Goal: Task Accomplishment & Management: Manage account settings

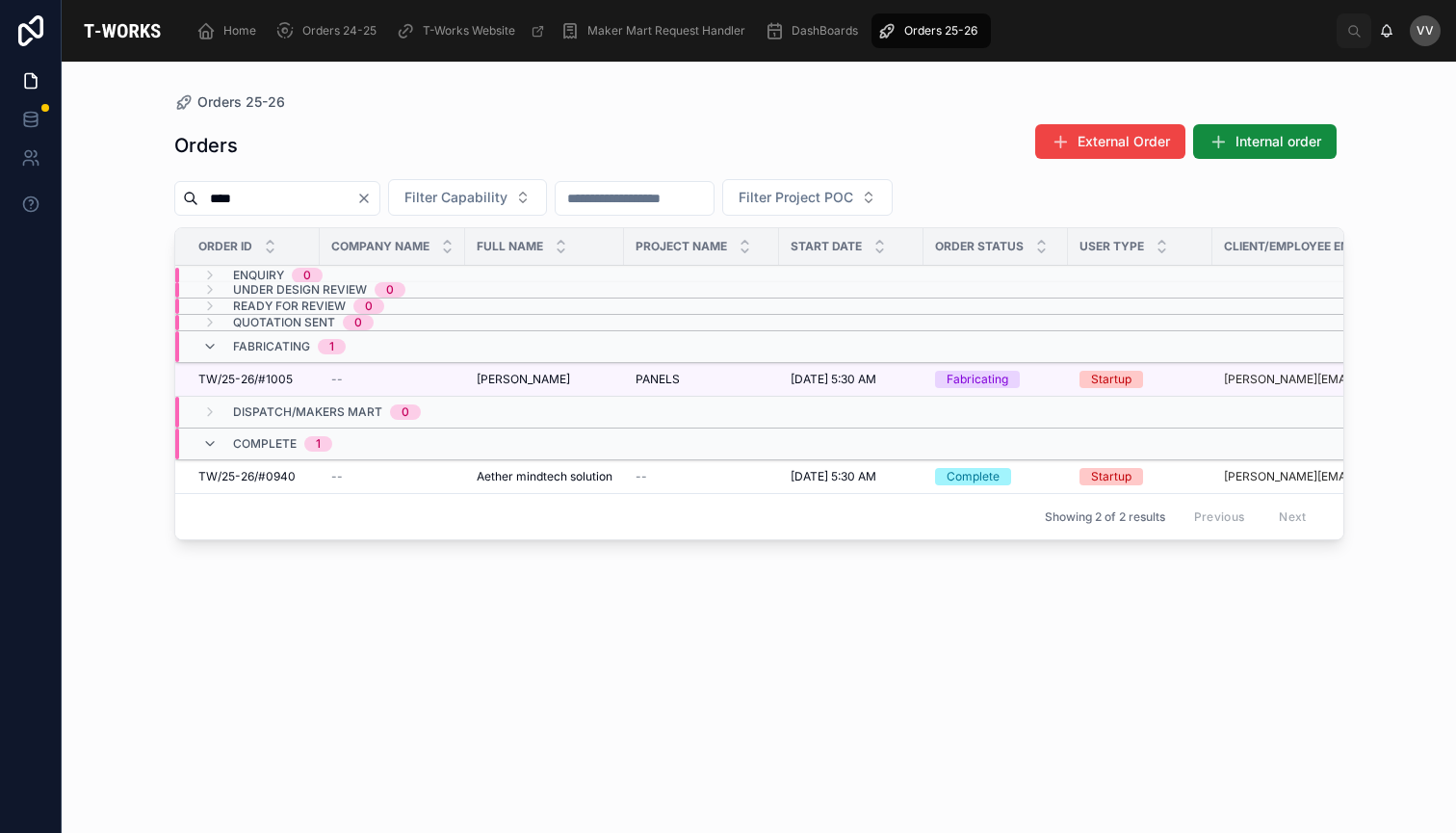
click at [371, 204] on icon "Clear" at bounding box center [364, 199] width 16 height 16
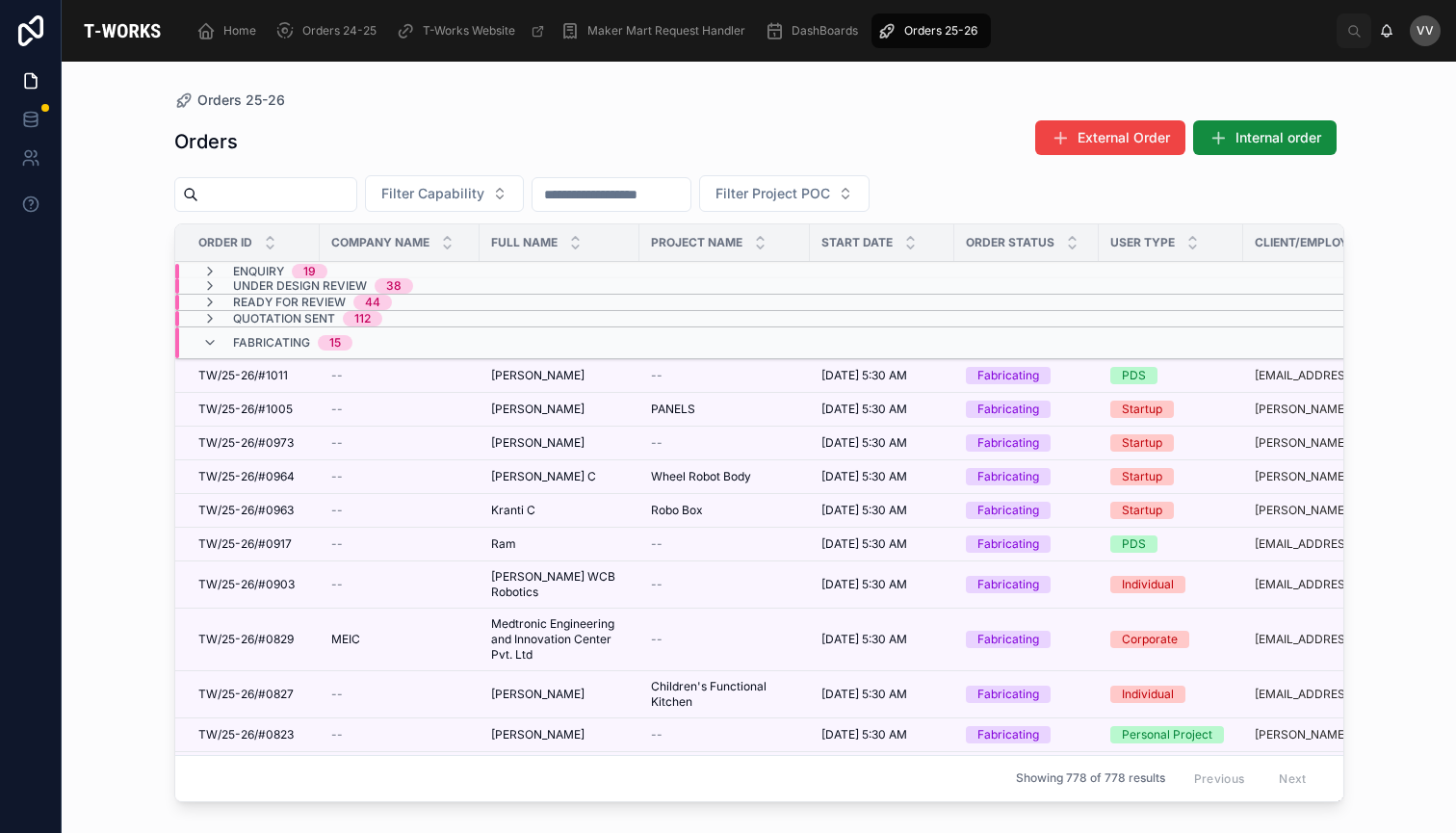
click at [206, 341] on icon at bounding box center [210, 343] width 16 height 16
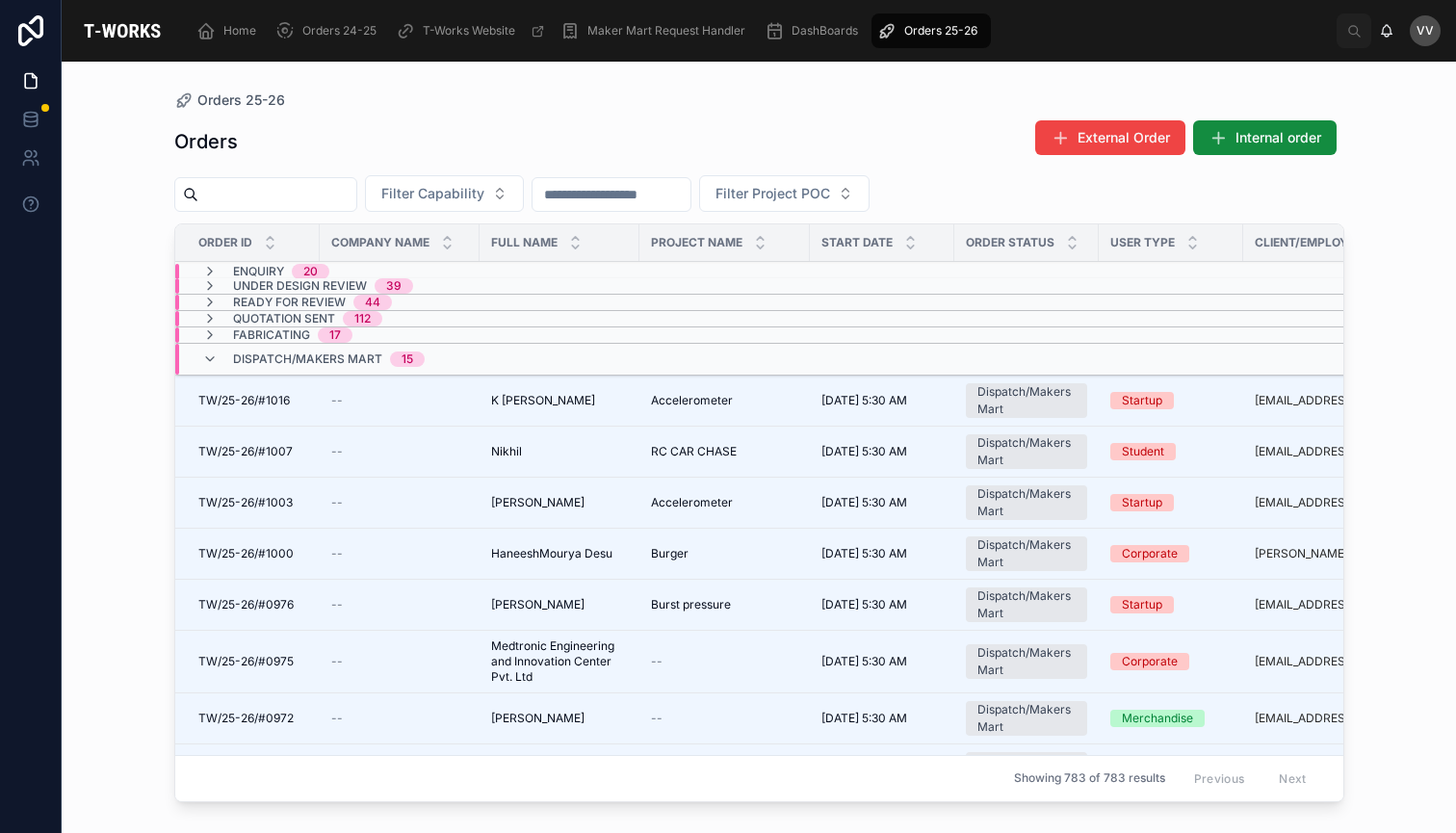
click at [496, 443] on td "[PERSON_NAME]" at bounding box center [559, 453] width 160 height 51
click at [267, 449] on span "TW/25-26/#1007" at bounding box center [246, 452] width 95 height 16
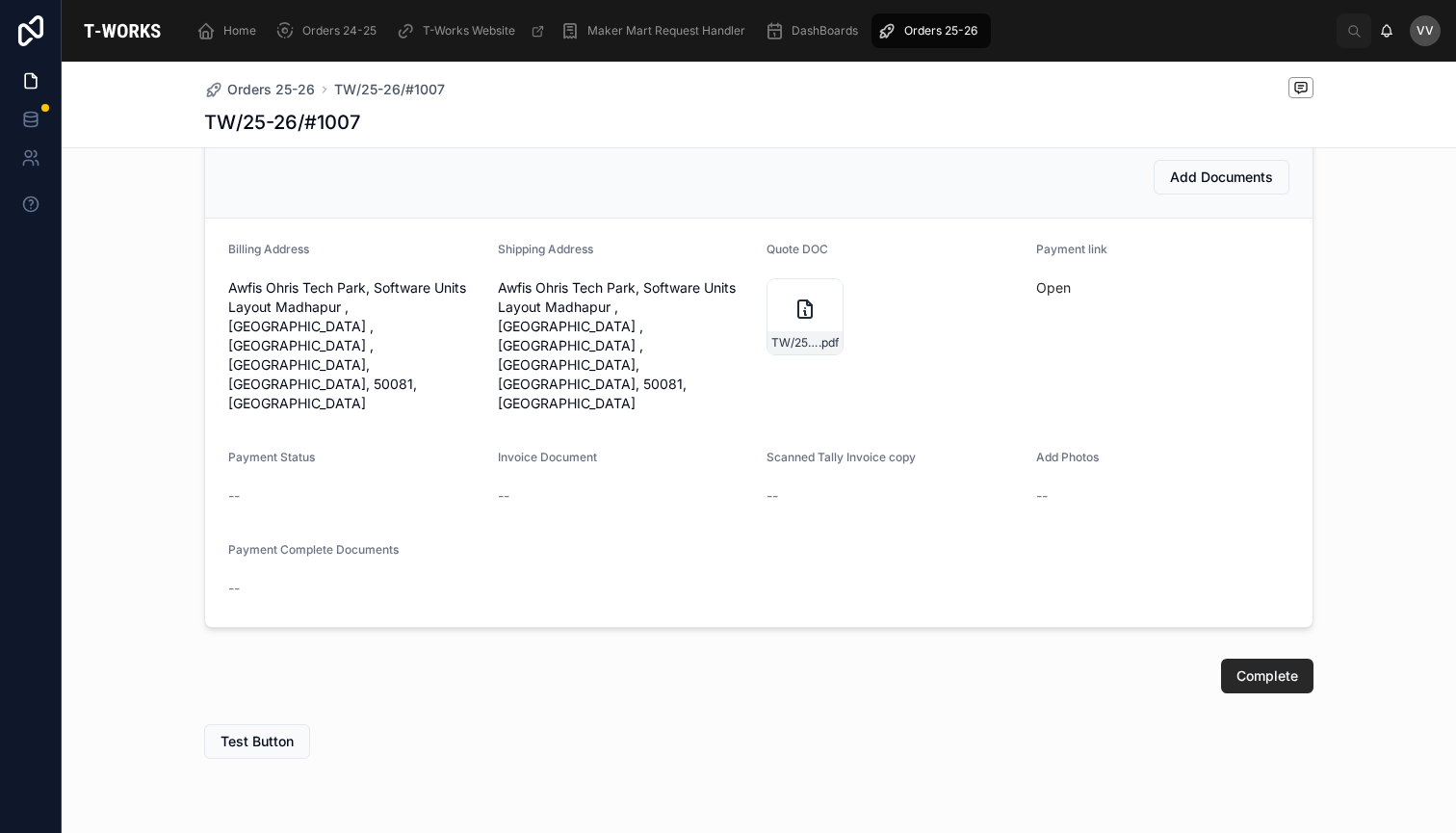
scroll to position [561, 0]
click at [781, 323] on div "TW/25-26/#1007 .pdf" at bounding box center [805, 318] width 77 height 77
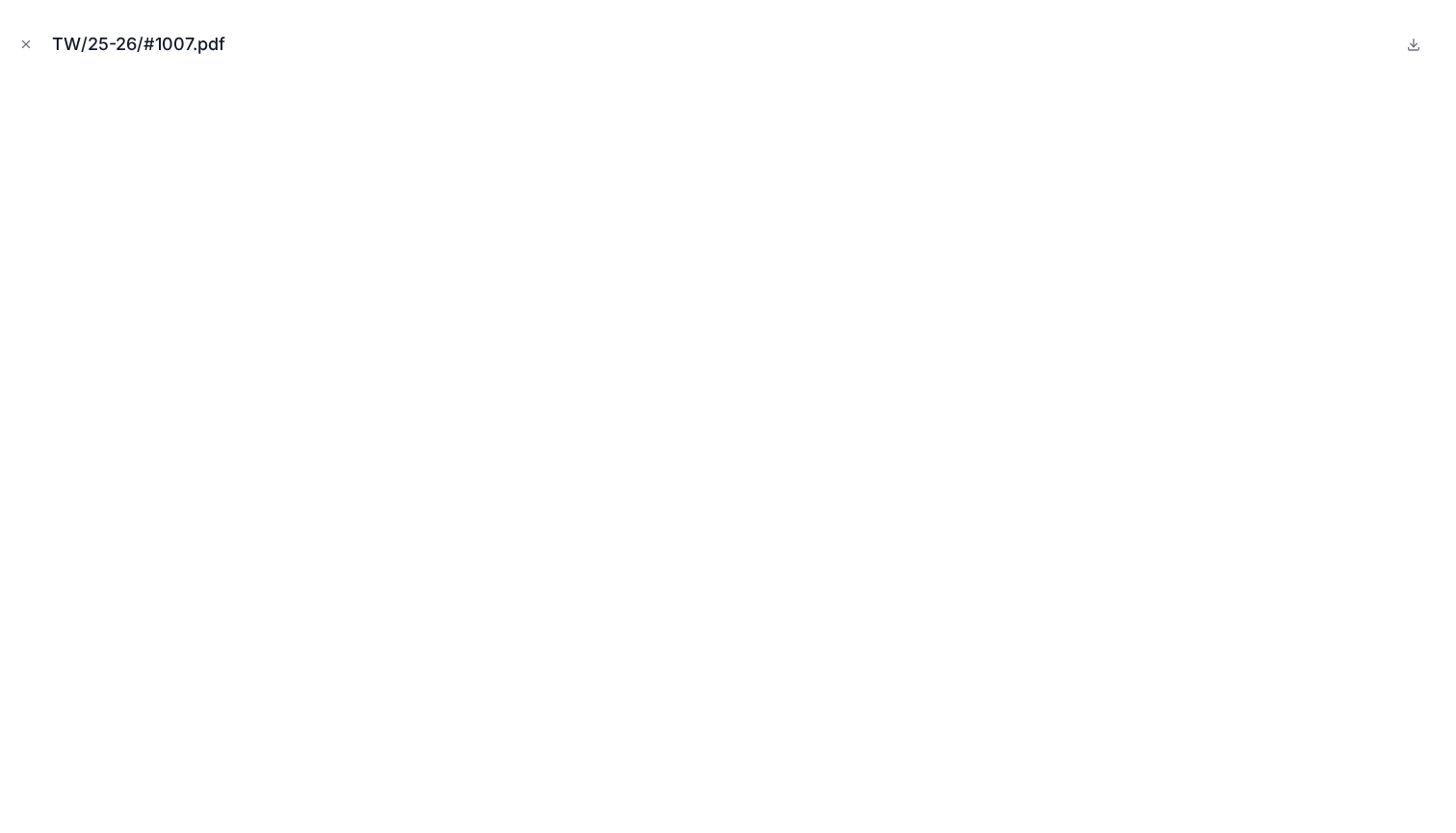
click at [27, 43] on icon "Close modal" at bounding box center [26, 44] width 7 height 7
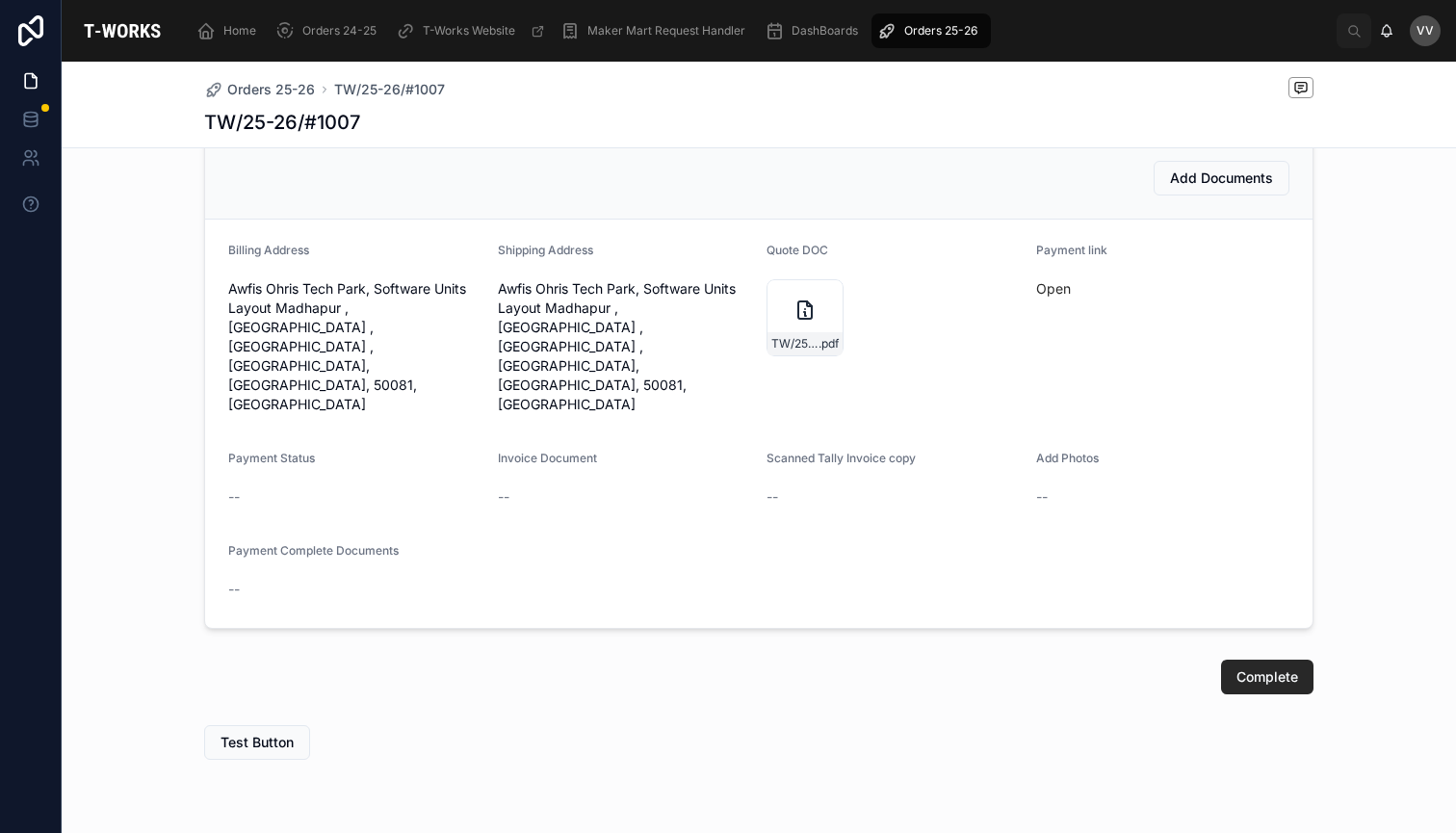
click at [281, 86] on span "Orders 25-26" at bounding box center [271, 89] width 88 height 19
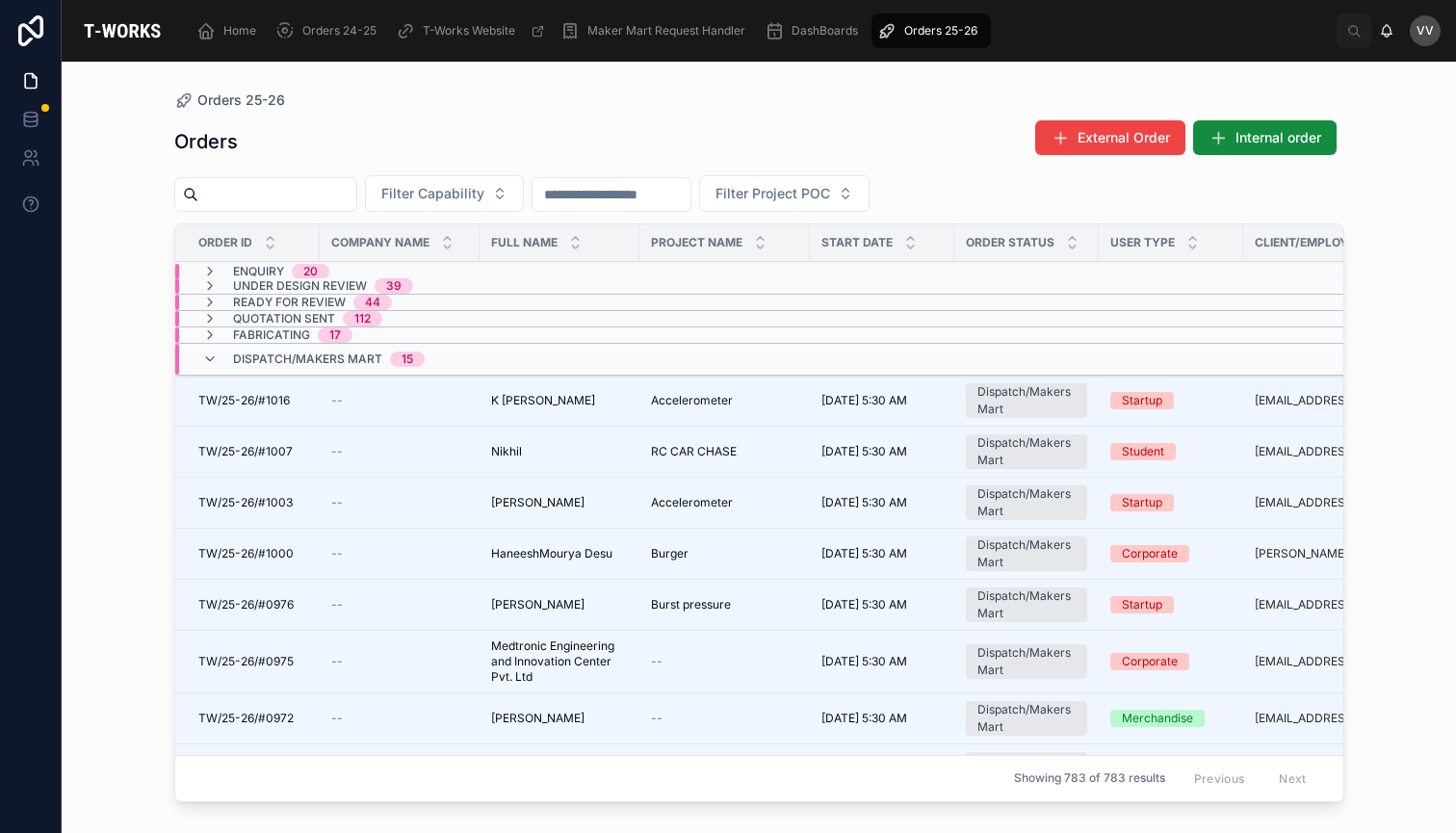
click at [267, 447] on span "TW/25-26/#1007" at bounding box center [246, 452] width 95 height 16
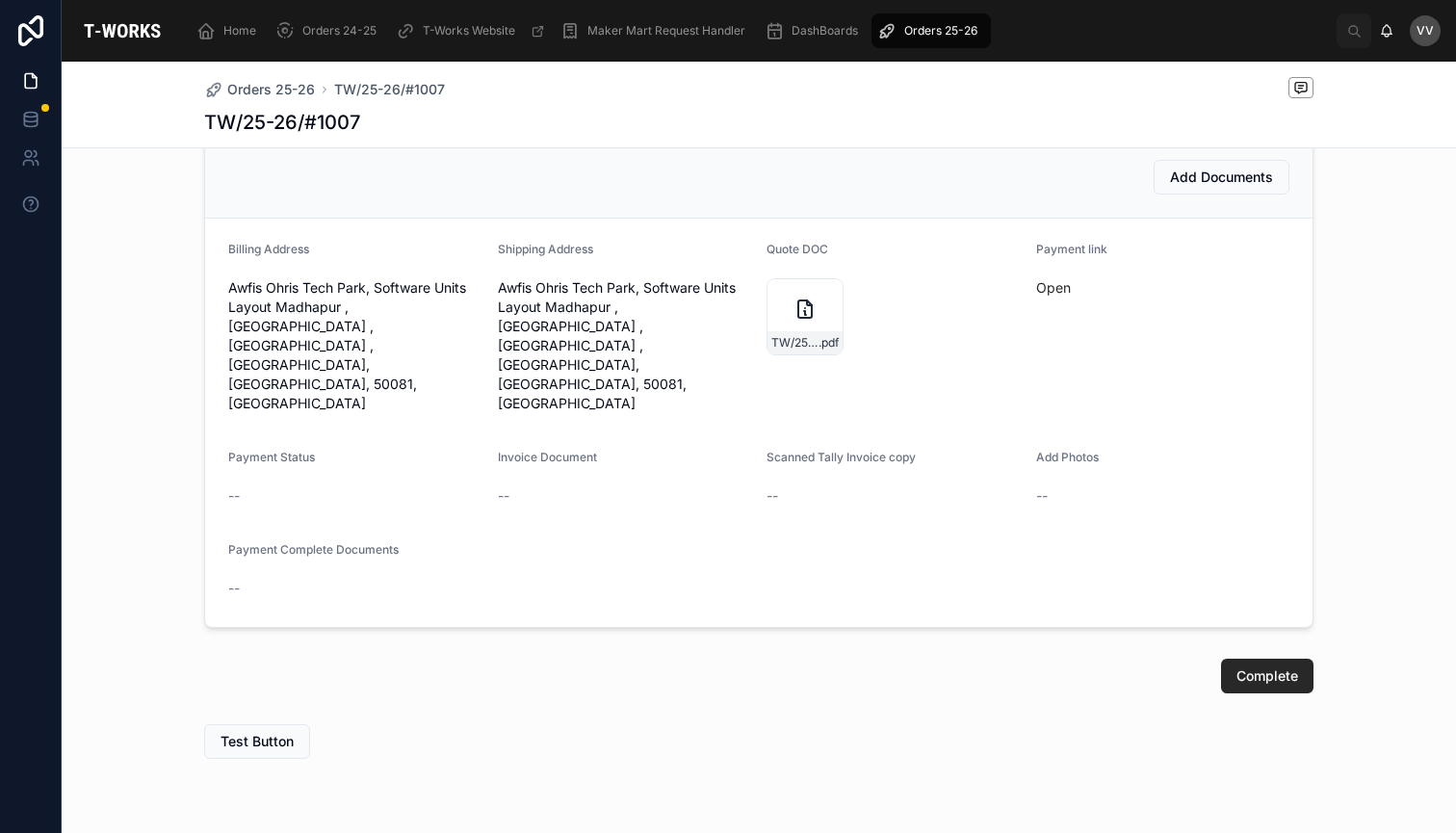
scroll to position [561, 0]
click at [1057, 289] on link "Open" at bounding box center [1053, 289] width 35 height 17
click at [770, 300] on div "TW/25-26/#1007 .pdf" at bounding box center [805, 318] width 77 height 77
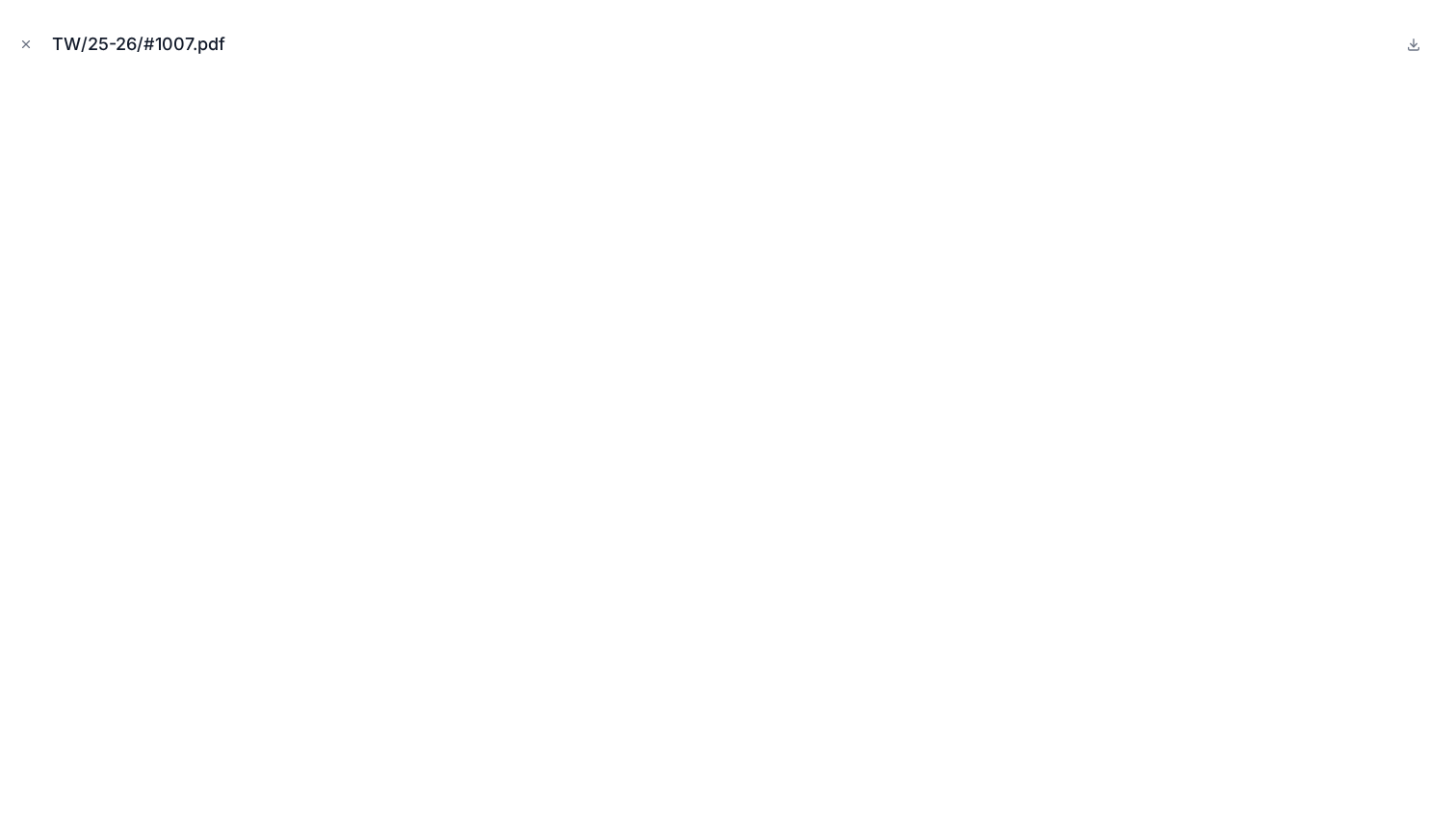
click at [26, 39] on icon "Close modal" at bounding box center [26, 44] width 14 height 14
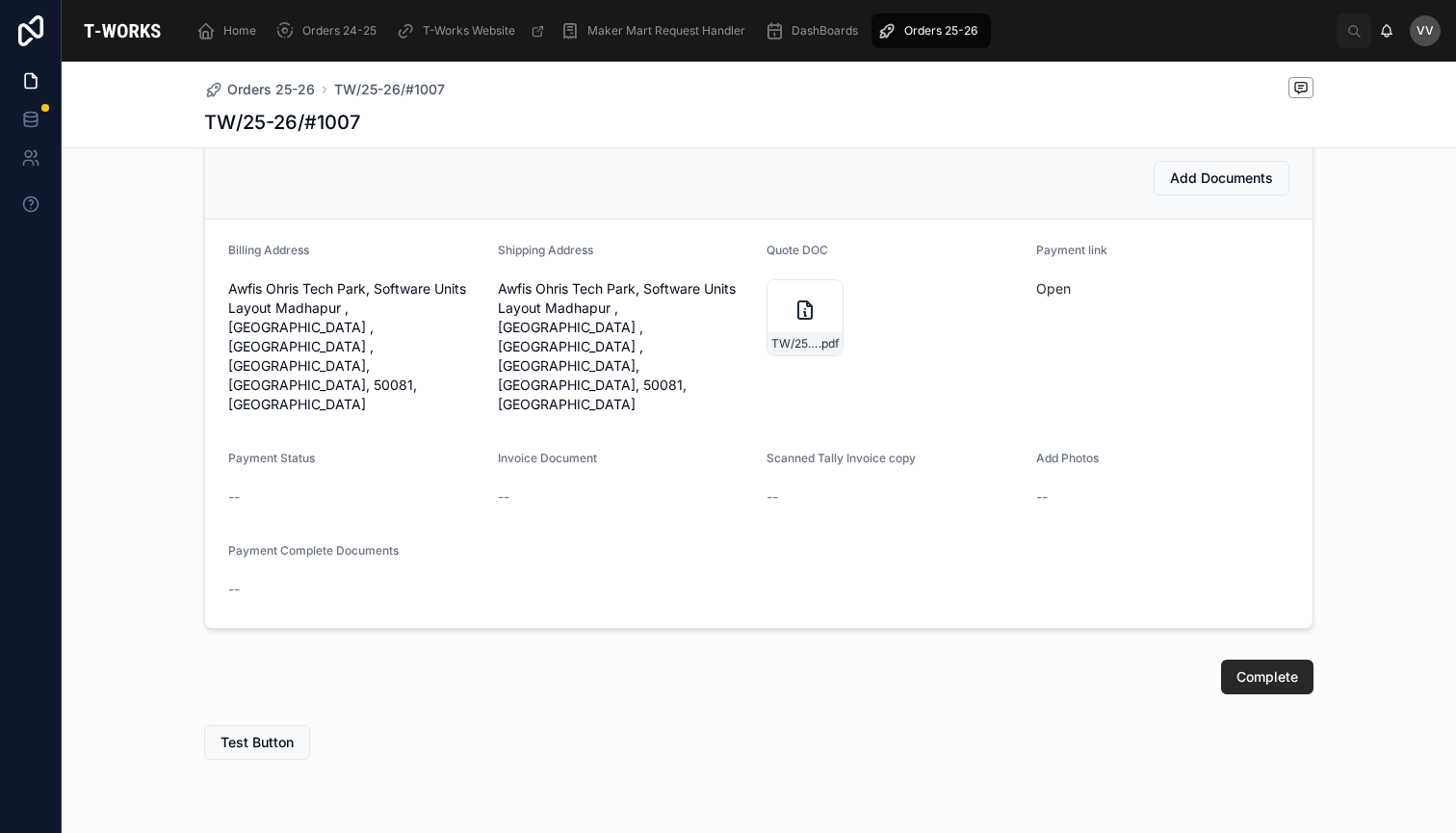
click at [289, 90] on span "Orders 25-26" at bounding box center [271, 89] width 88 height 19
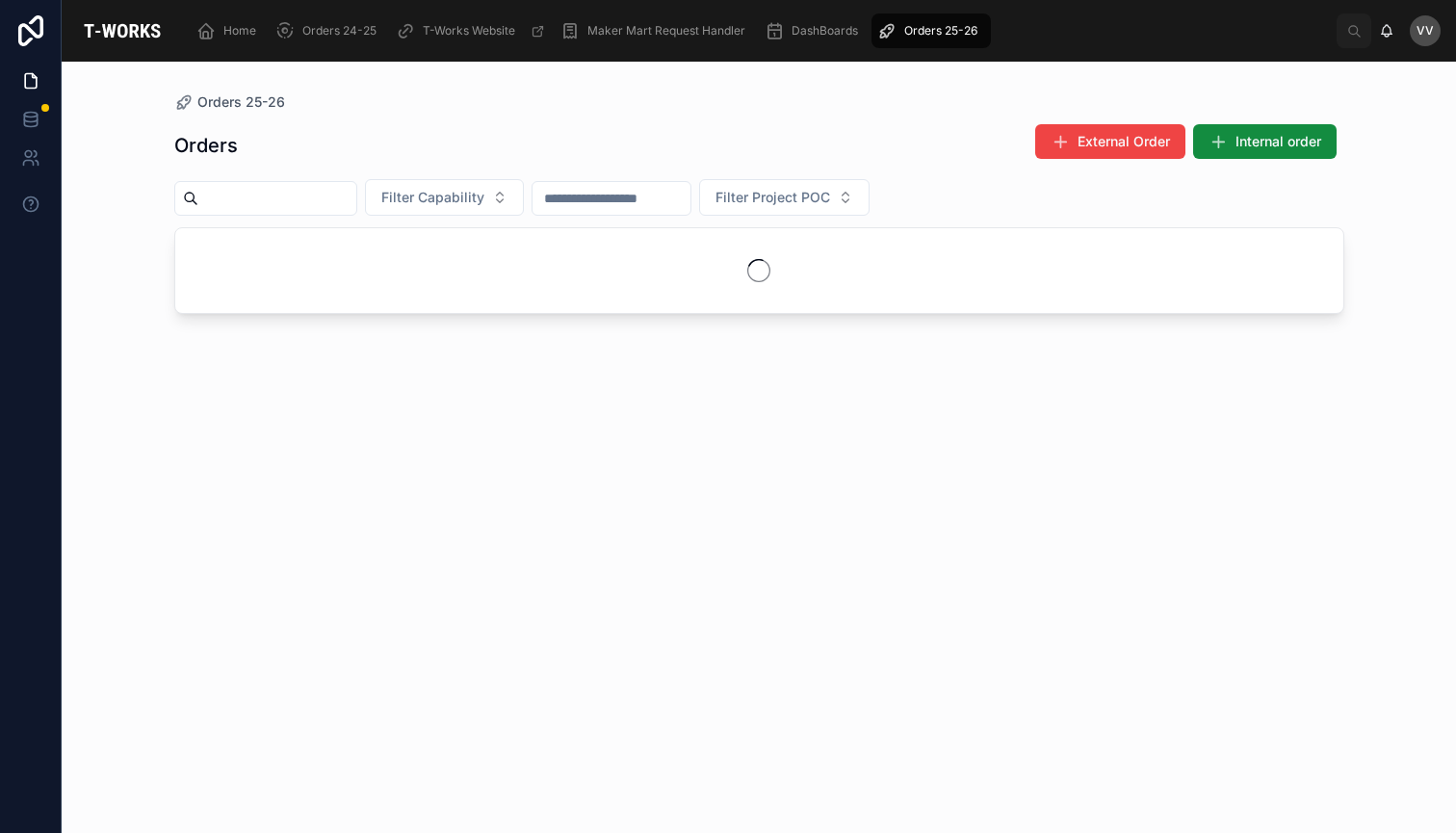
click at [253, 208] on input "text" at bounding box center [278, 198] width 158 height 27
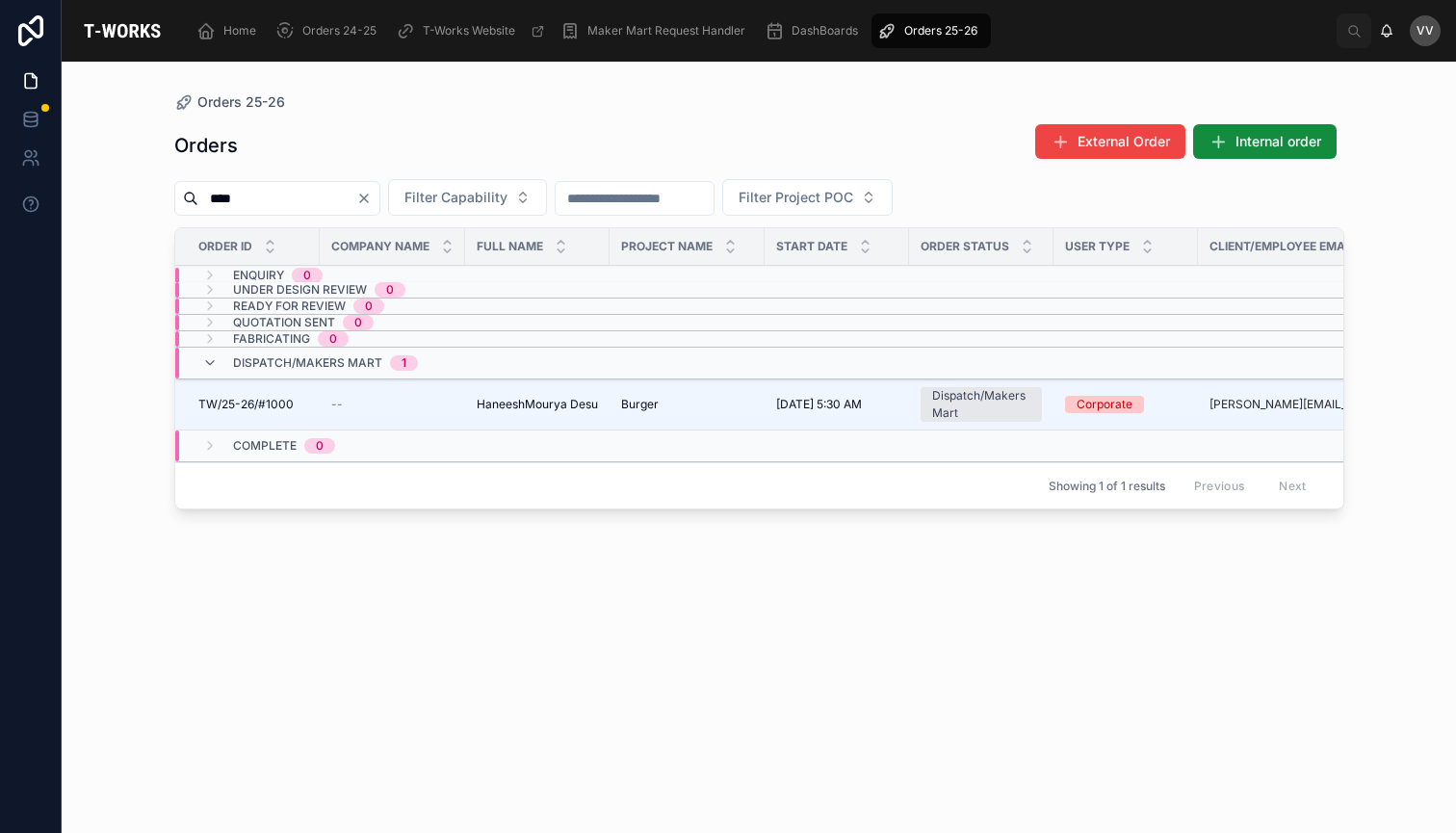
type input "****"
click at [273, 402] on span "TW/25-26/#1000" at bounding box center [246, 405] width 95 height 16
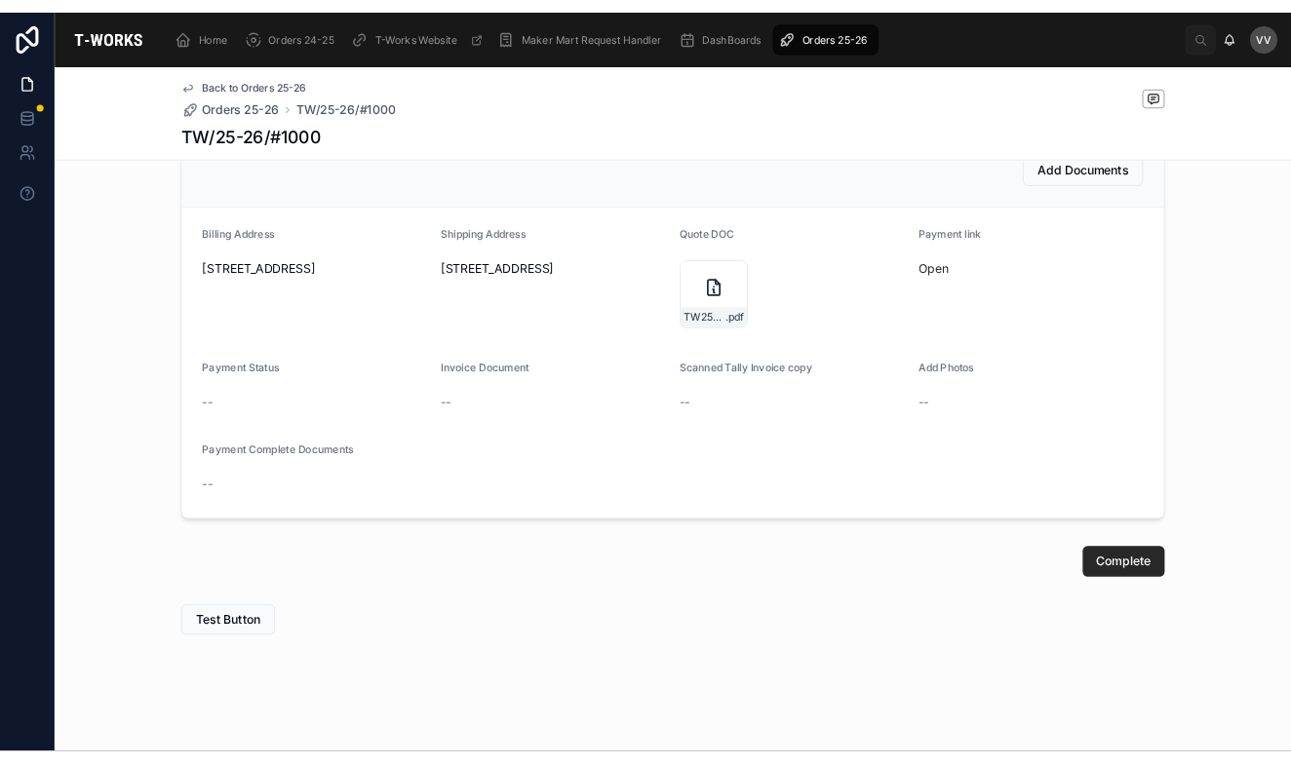
scroll to position [587, 0]
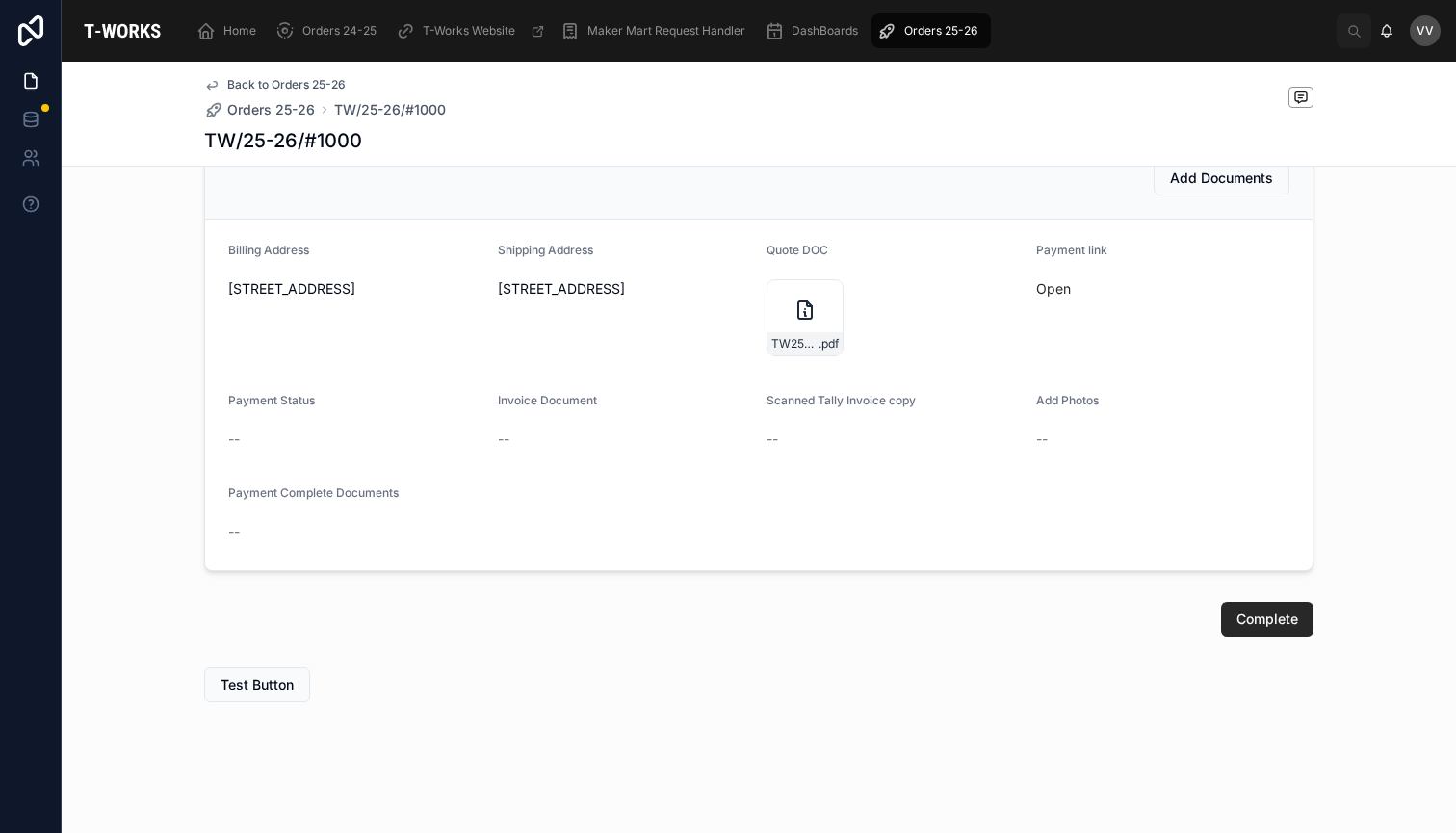
click at [795, 317] on icon at bounding box center [804, 309] width 23 height 23
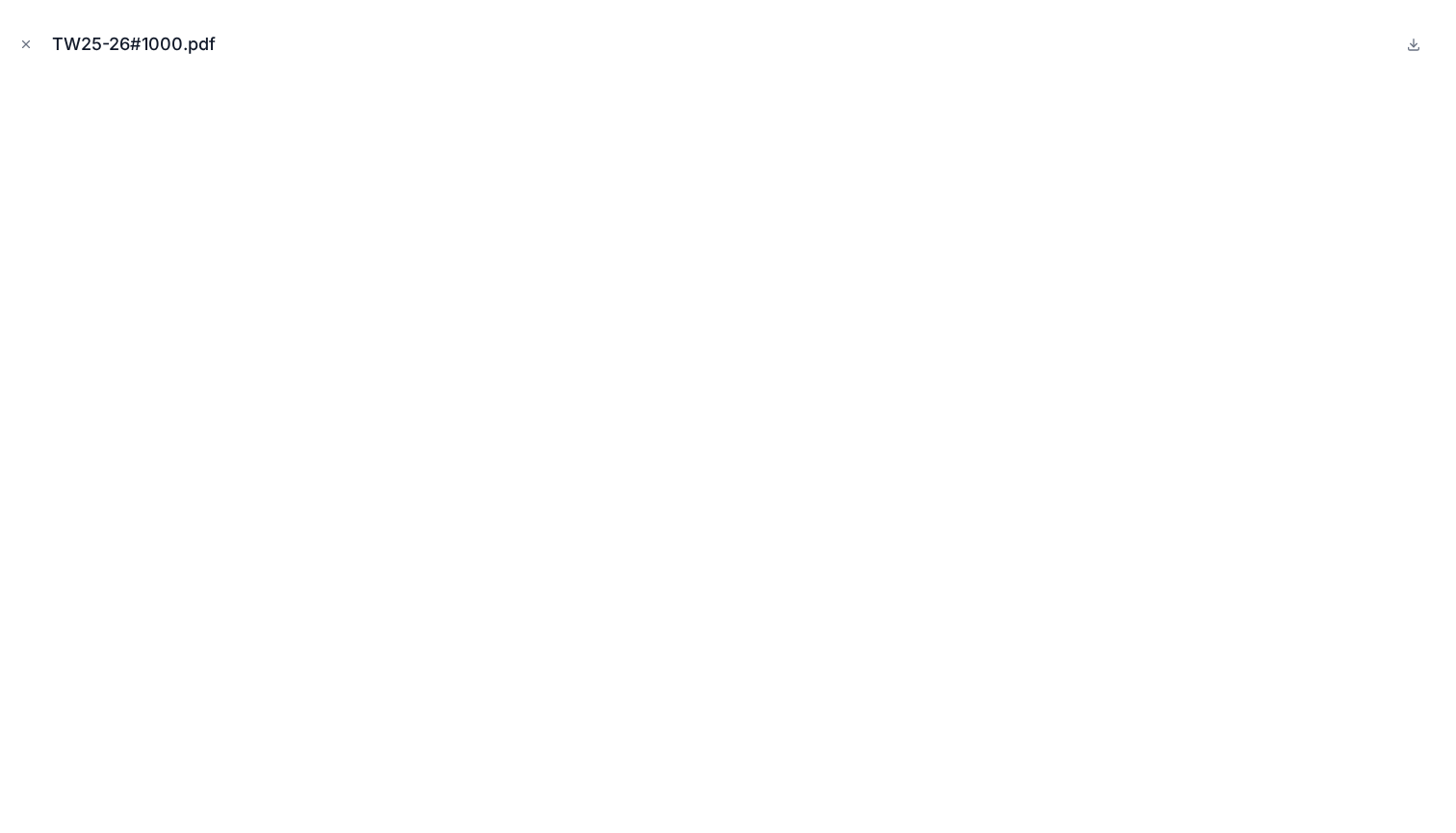
click at [26, 45] on icon "Close modal" at bounding box center [26, 44] width 14 height 14
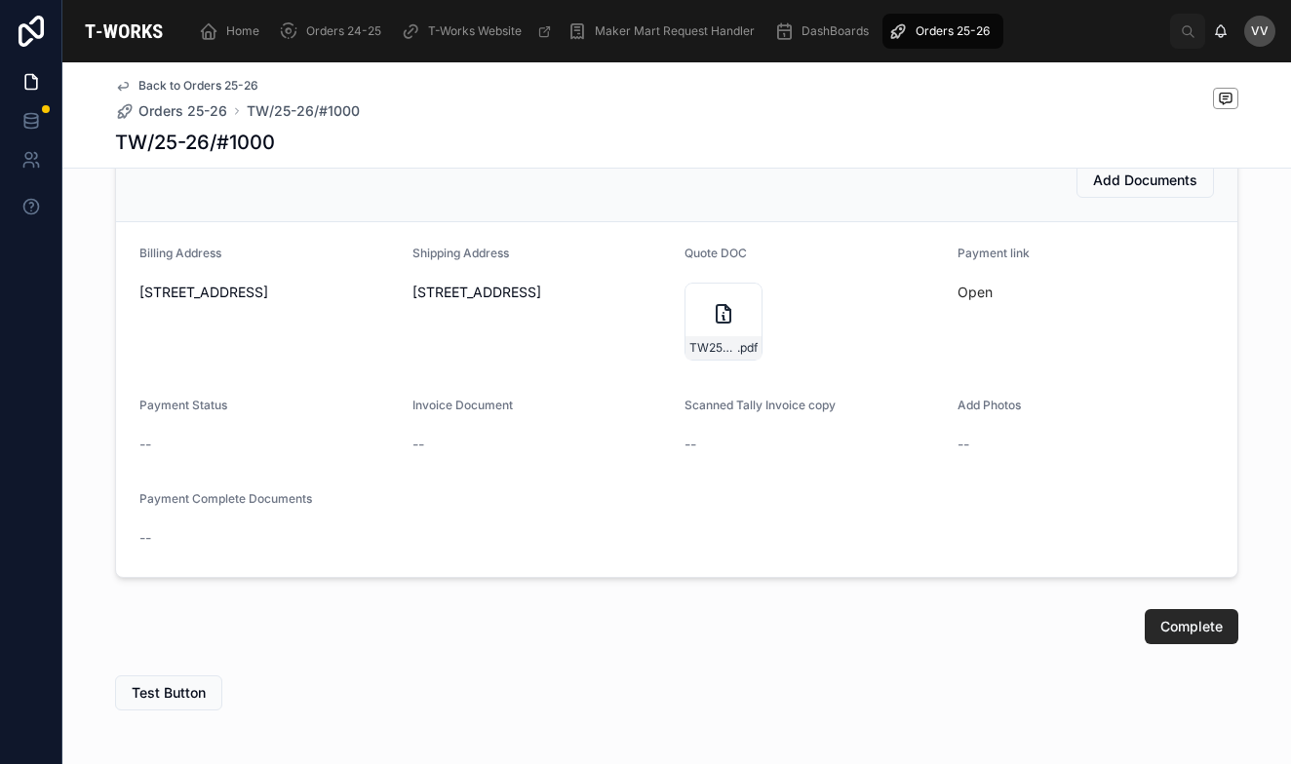
click at [1149, 180] on span "Add Documents" at bounding box center [1145, 180] width 104 height 19
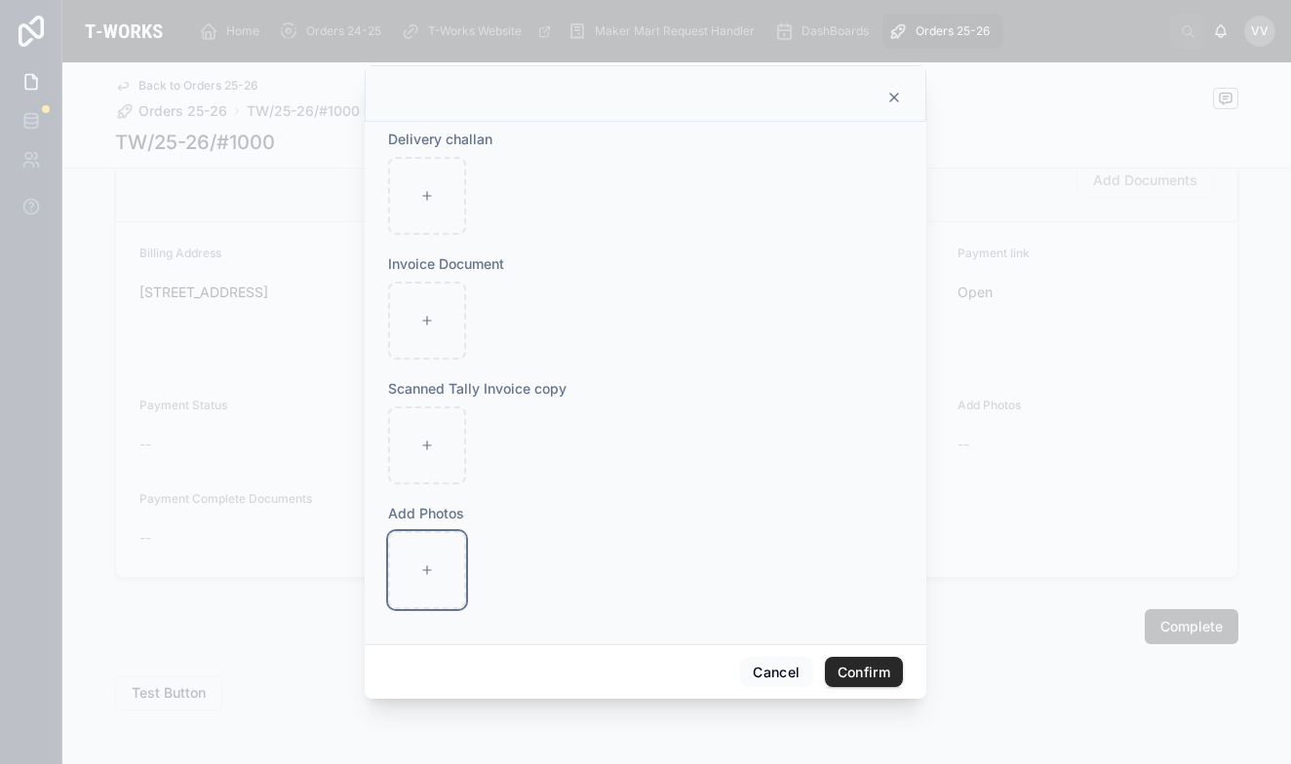
click at [419, 568] on div at bounding box center [427, 570] width 78 height 78
click at [1251, 671] on div at bounding box center [645, 382] width 1291 height 764
click at [770, 674] on button "Cancel" at bounding box center [776, 672] width 72 height 31
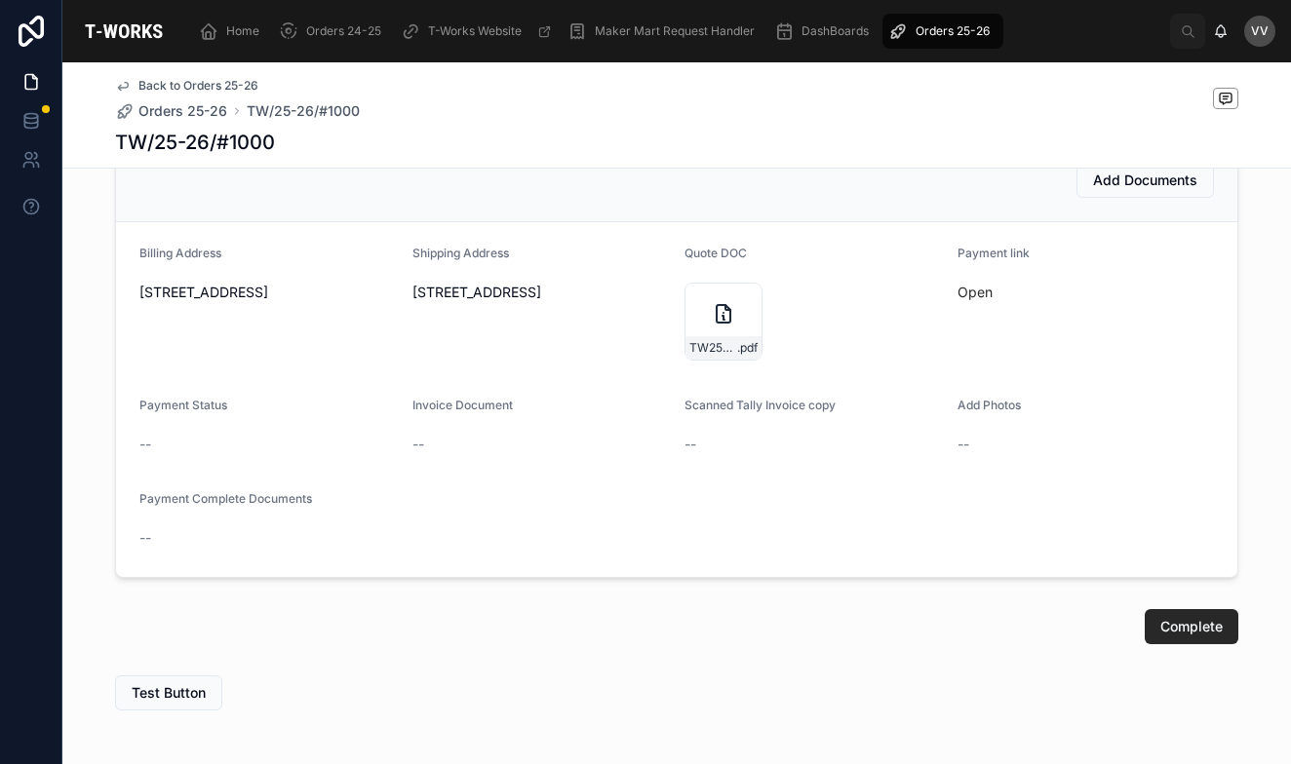
click at [1110, 184] on span "Add Documents" at bounding box center [1145, 180] width 104 height 19
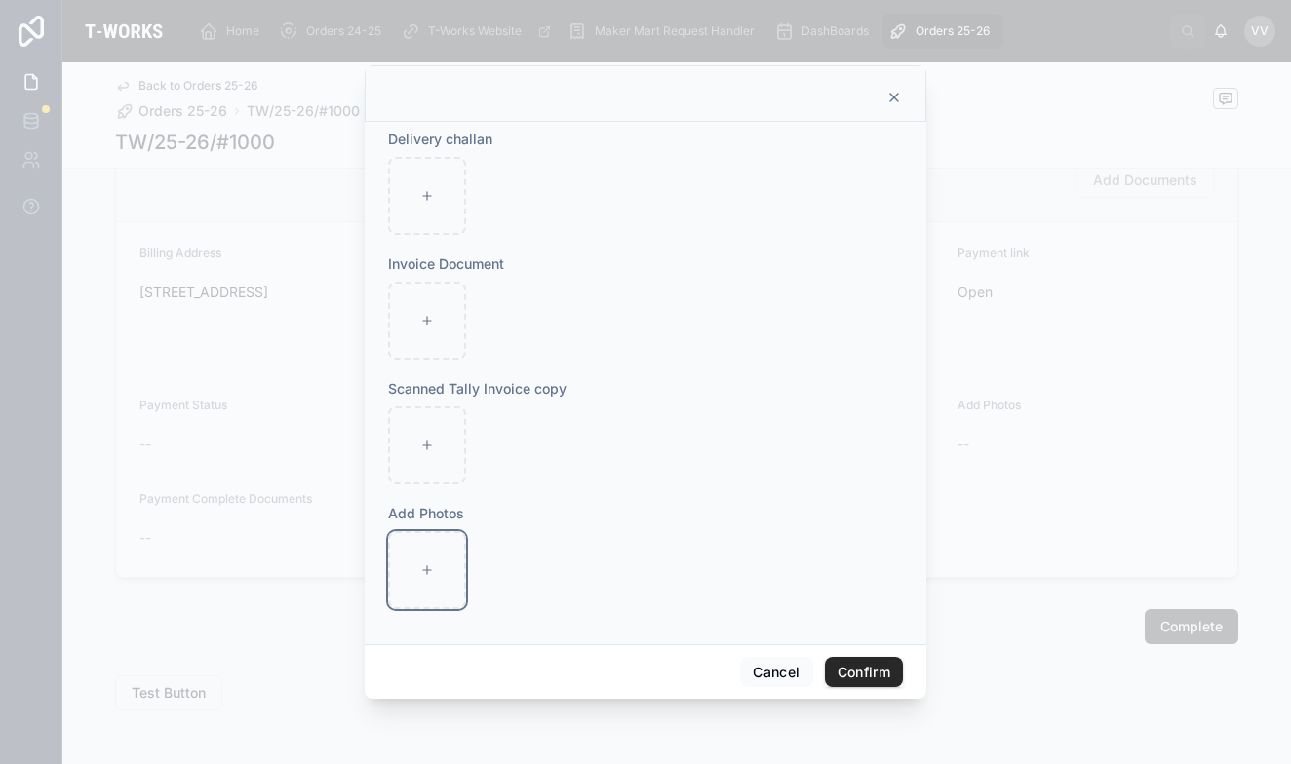
click at [445, 550] on div at bounding box center [427, 570] width 78 height 78
type input "**********"
click at [868, 675] on button "Confirm" at bounding box center [864, 672] width 78 height 31
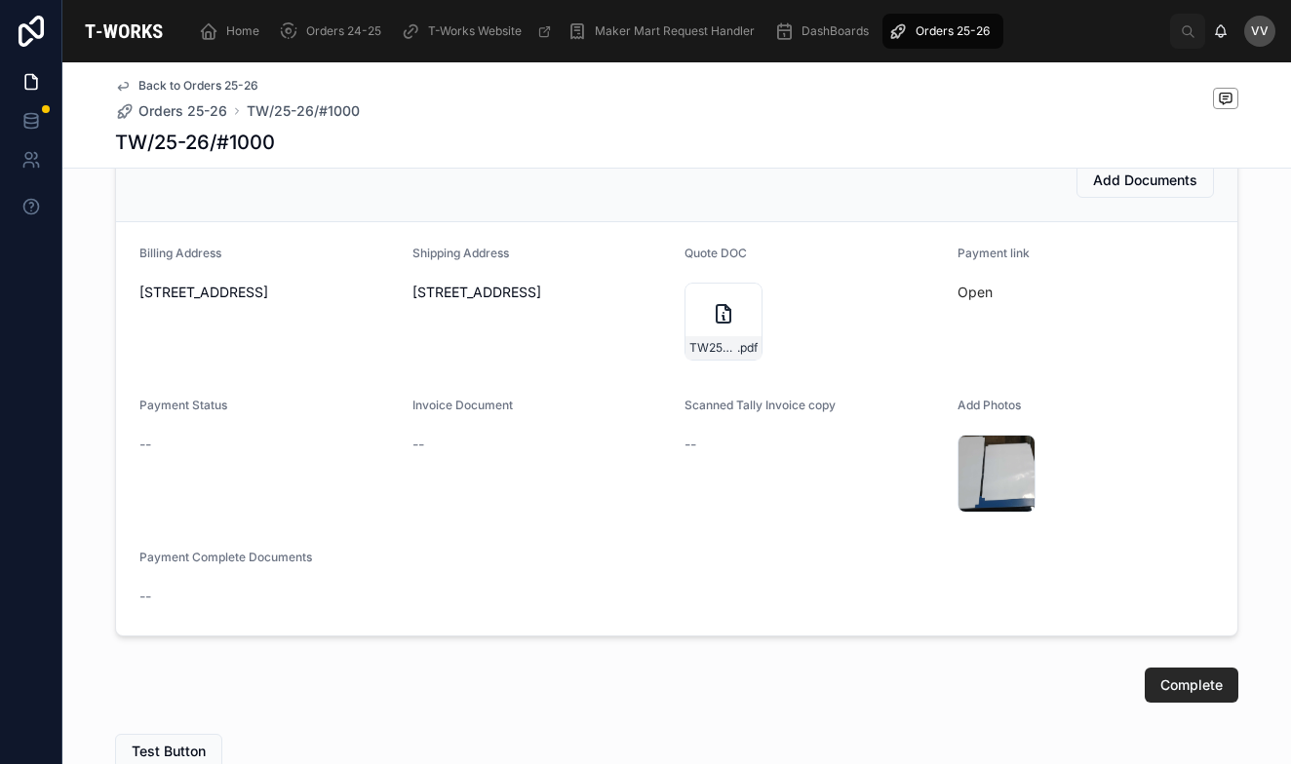
click at [170, 111] on span "Orders 25-26" at bounding box center [182, 110] width 89 height 19
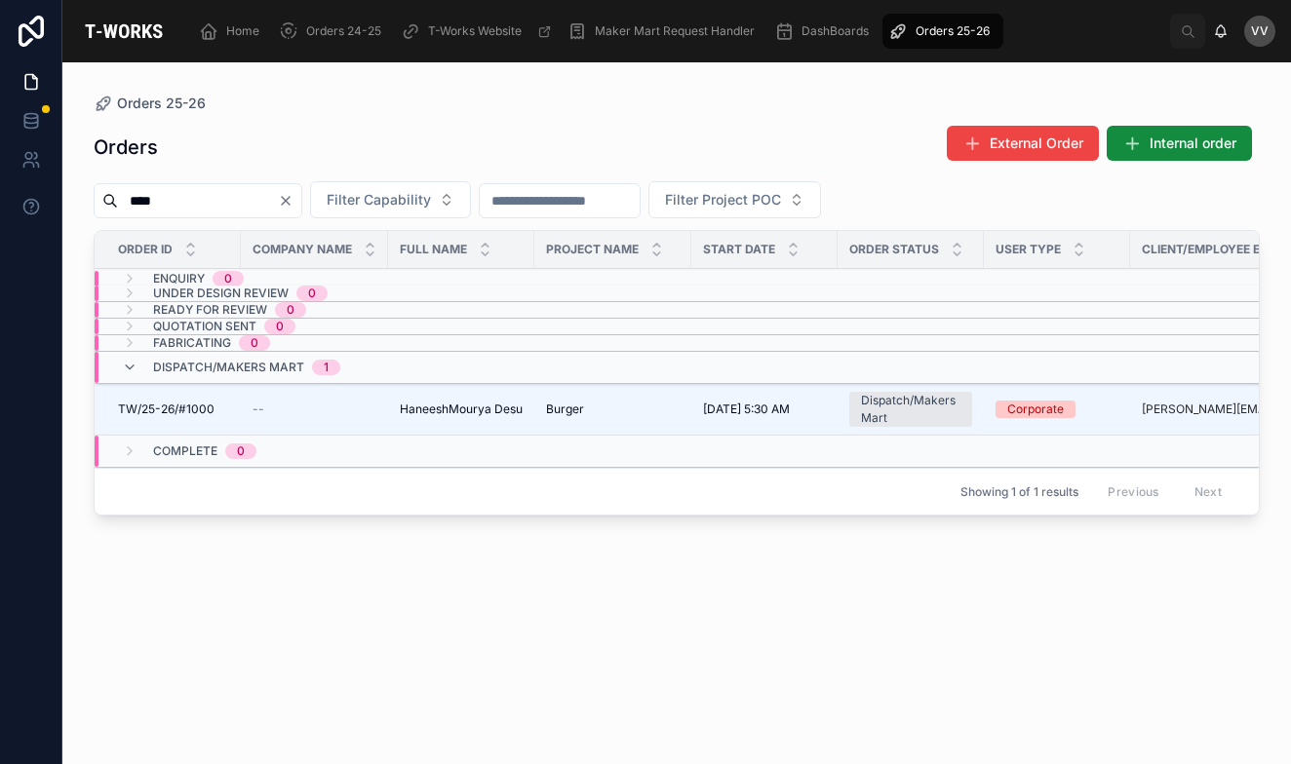
click at [293, 204] on icon "Clear" at bounding box center [286, 201] width 16 height 16
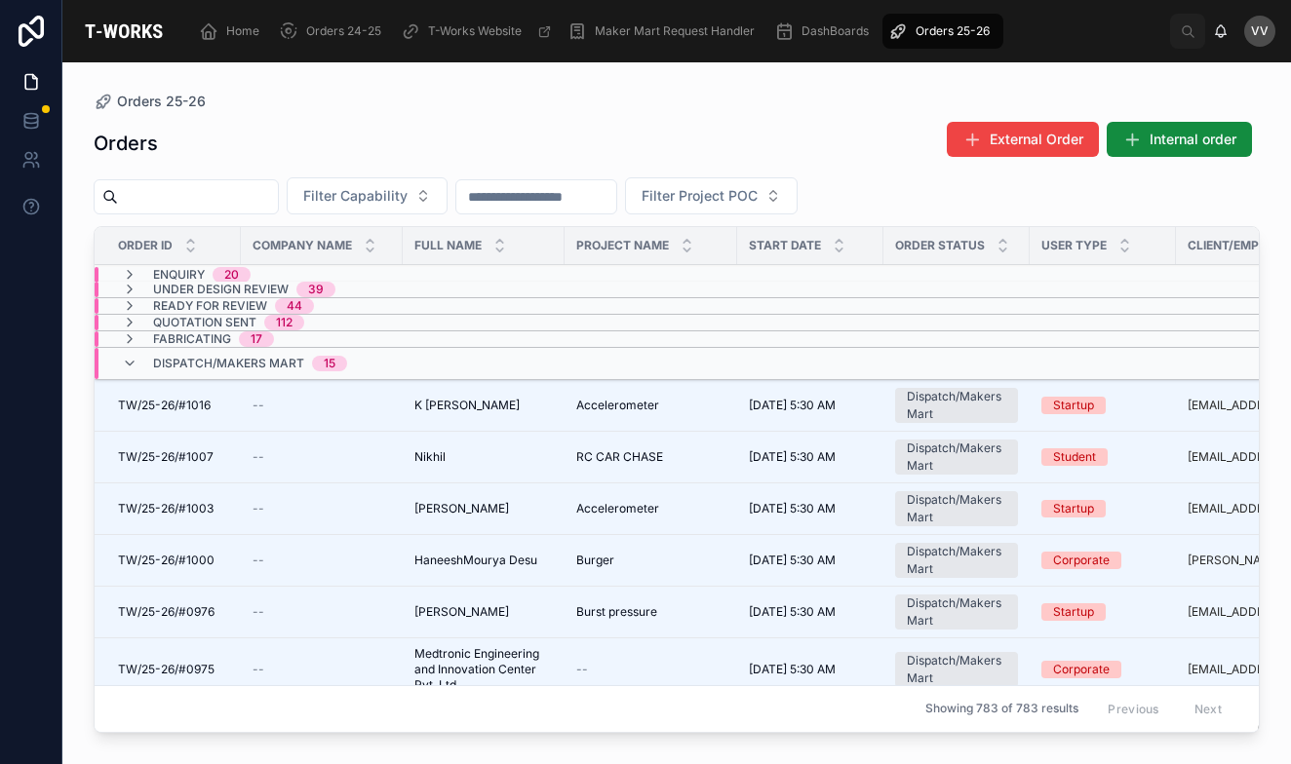
click at [209, 611] on span "TW/25-26/#0976" at bounding box center [166, 612] width 96 height 16
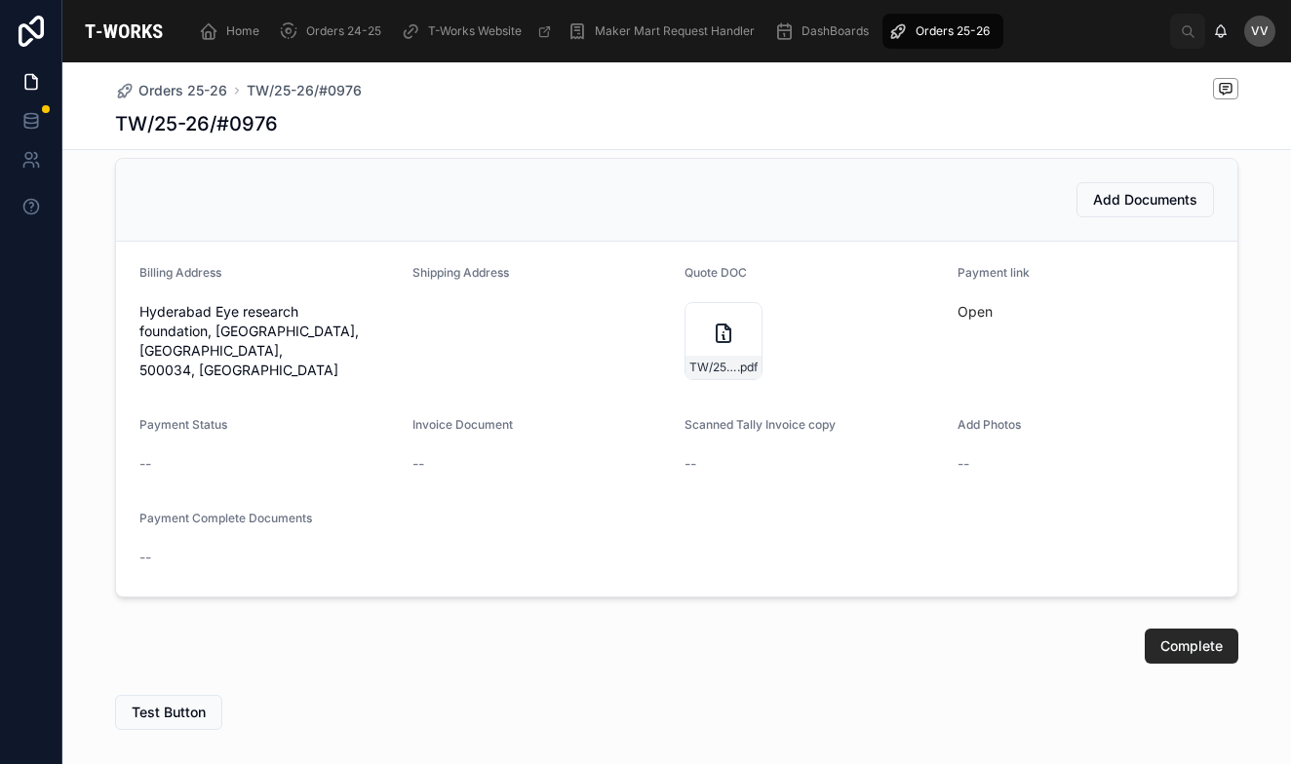
scroll to position [866, 0]
click at [974, 314] on link "Open" at bounding box center [974, 310] width 35 height 17
click at [716, 328] on icon at bounding box center [723, 333] width 14 height 18
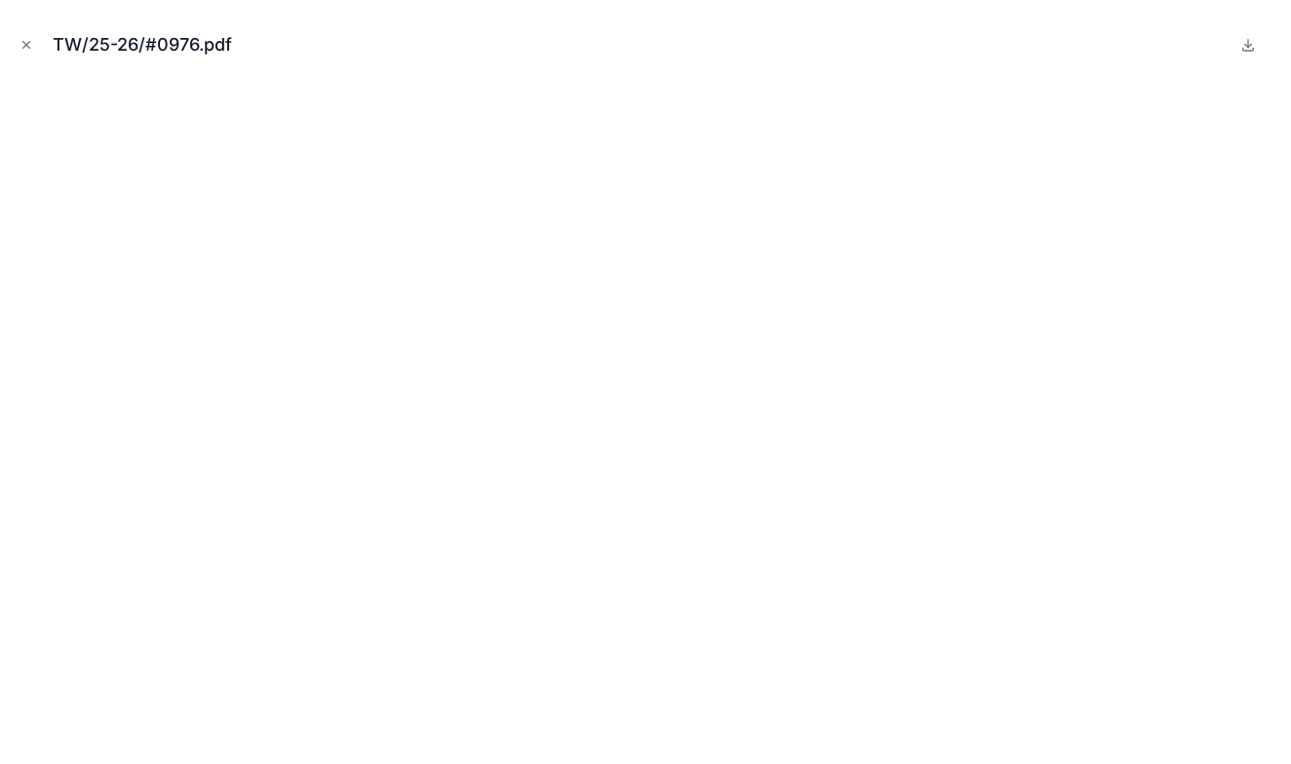
click at [27, 45] on icon "Close modal" at bounding box center [26, 45] width 14 height 14
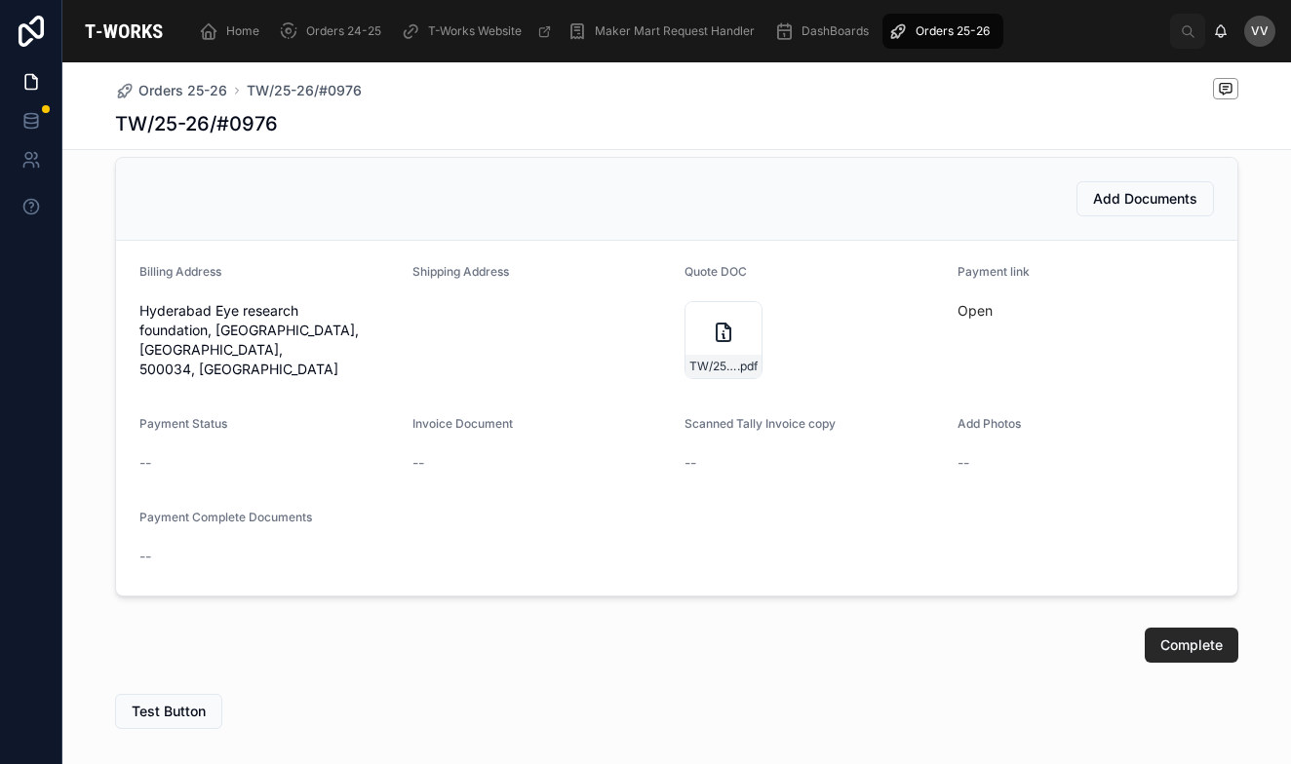
click at [1118, 198] on span "Add Documents" at bounding box center [1145, 198] width 104 height 19
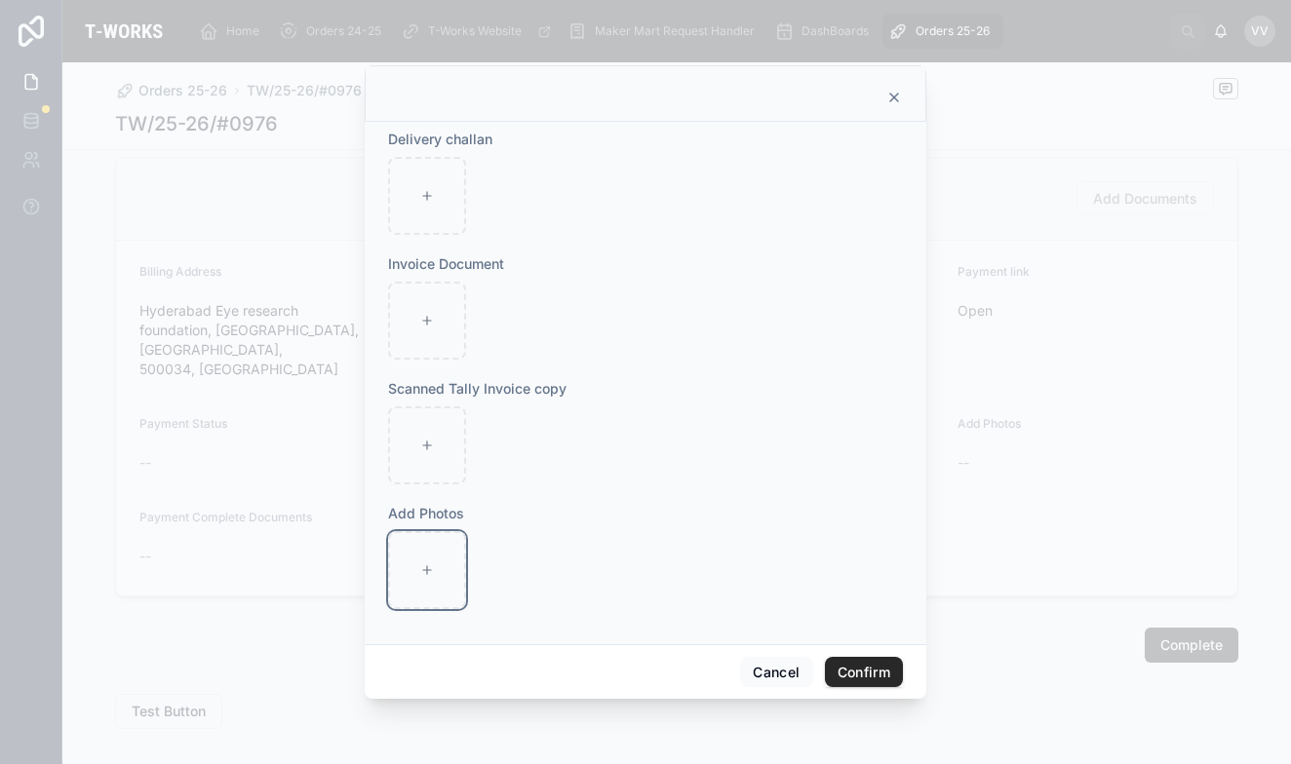
click at [428, 569] on icon at bounding box center [427, 570] width 14 height 14
type input "**********"
click at [856, 672] on button "Confirm" at bounding box center [864, 672] width 78 height 31
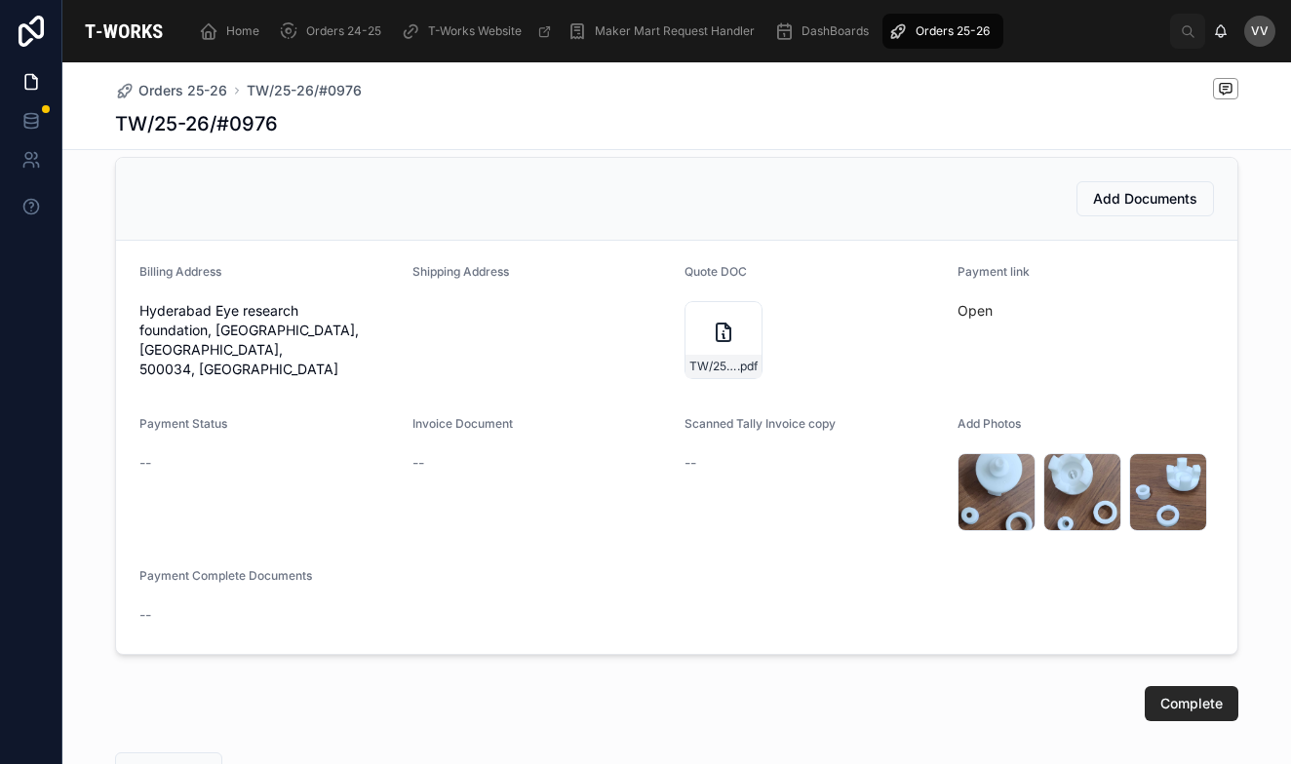
click at [159, 90] on span "Orders 25-26" at bounding box center [182, 90] width 89 height 19
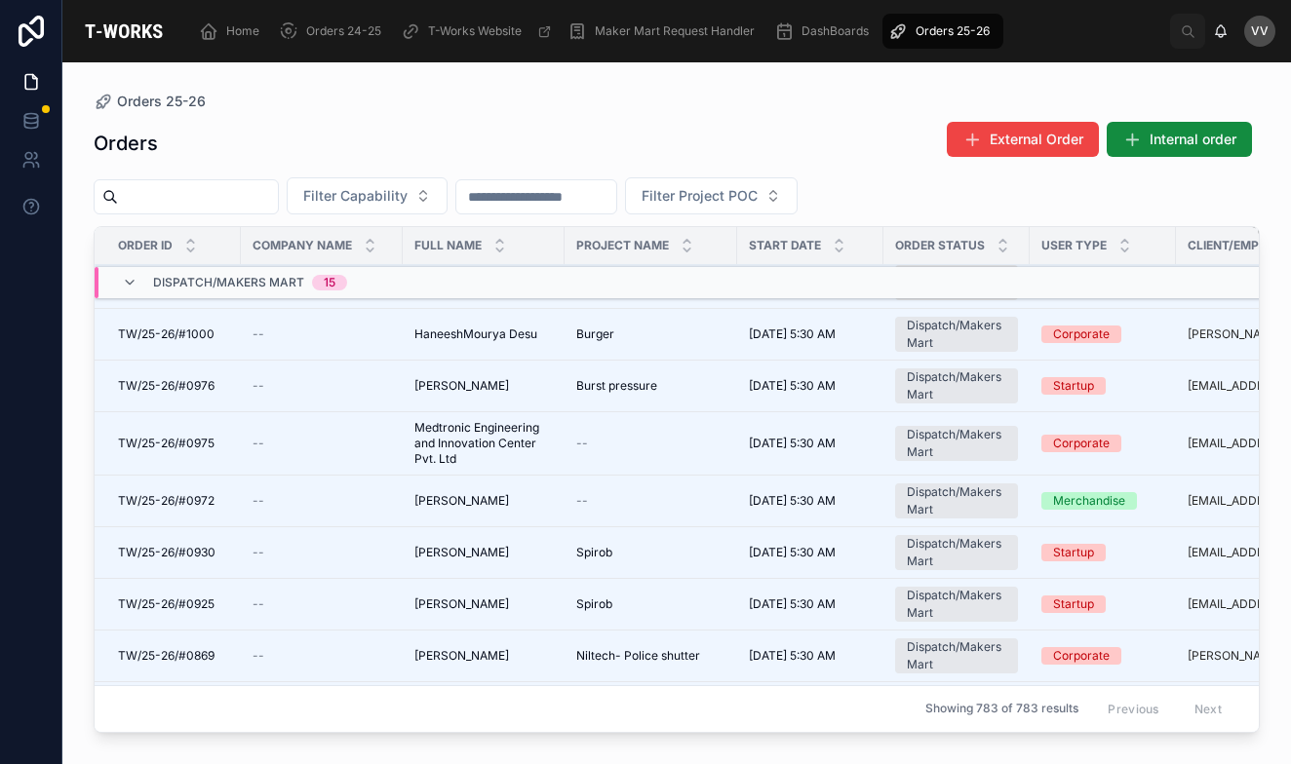
scroll to position [259, 0]
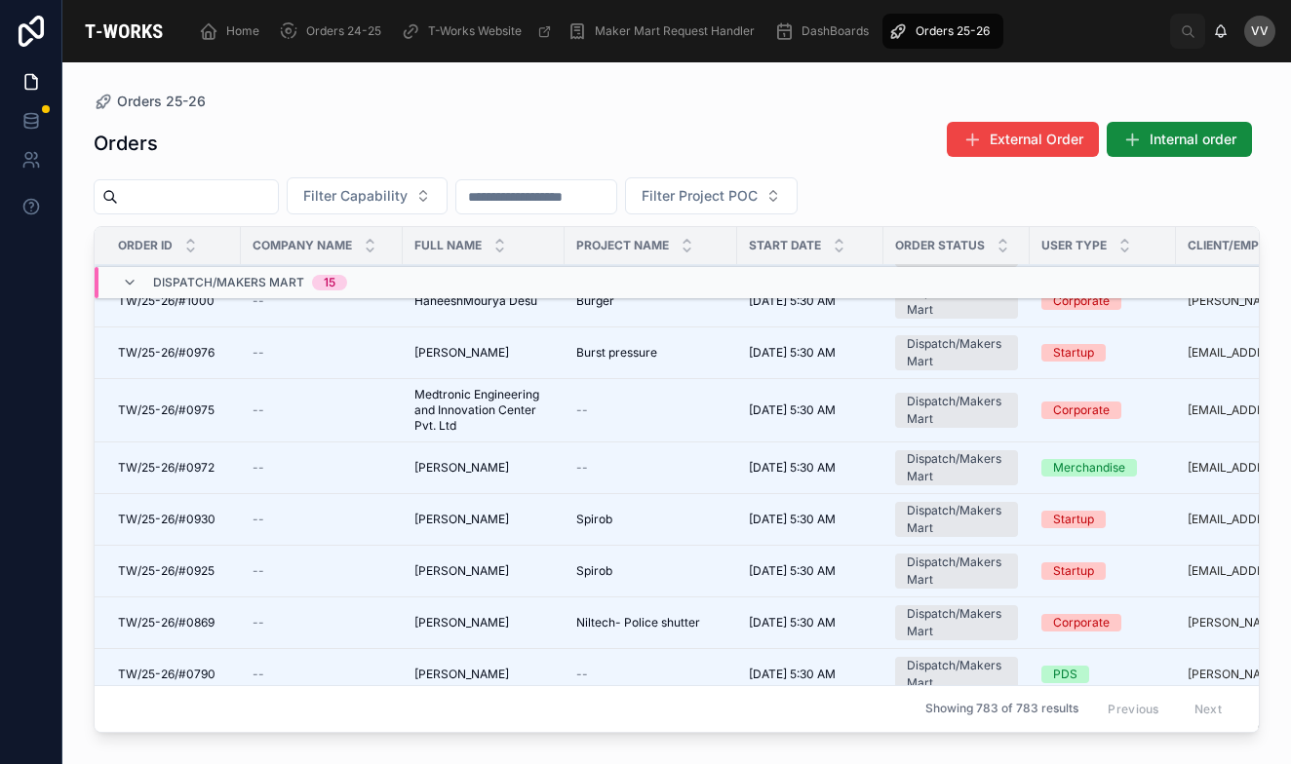
click at [409, 409] on td "Medtronic Engineering and Innovation Center Pvt. Ltd Medtronic Engineering and …" at bounding box center [484, 410] width 162 height 63
click at [210, 411] on span "TW/25-26/#0975" at bounding box center [166, 411] width 96 height 16
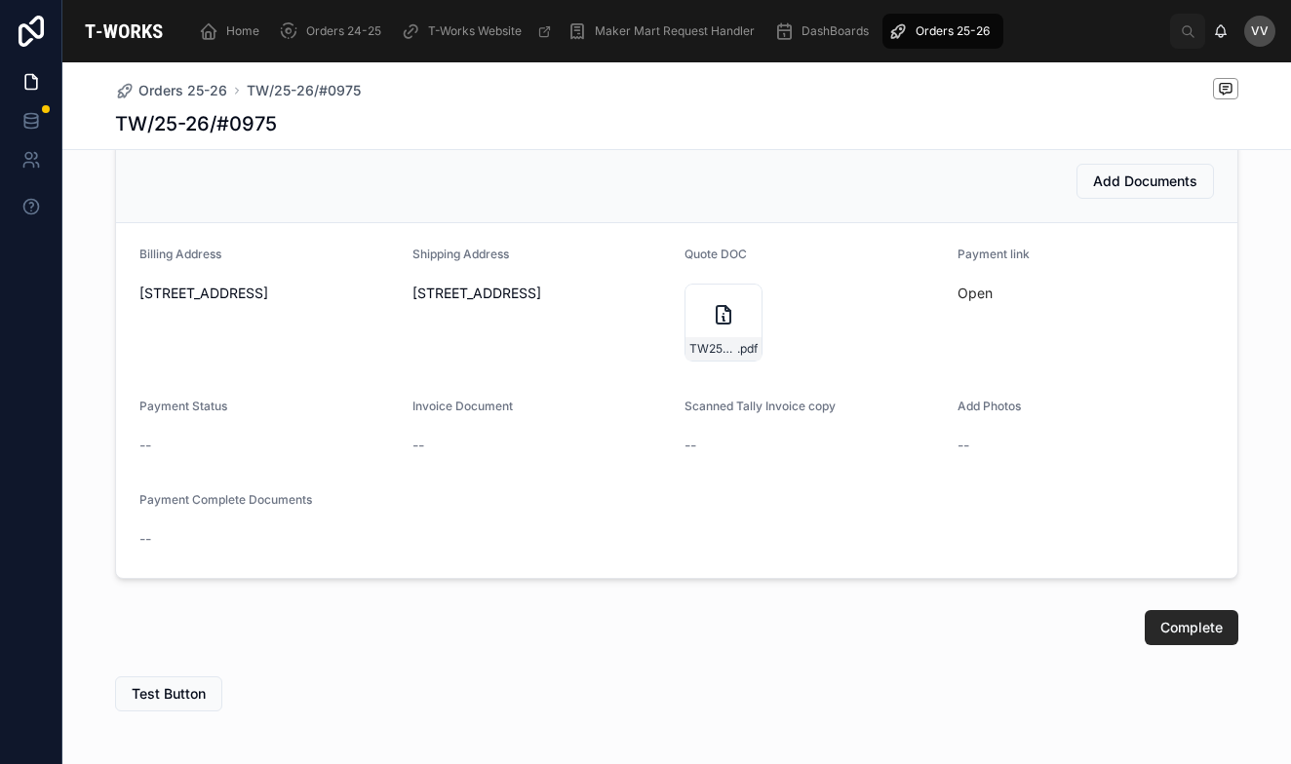
scroll to position [871, 0]
click at [170, 90] on span "Orders 25-26" at bounding box center [182, 90] width 89 height 19
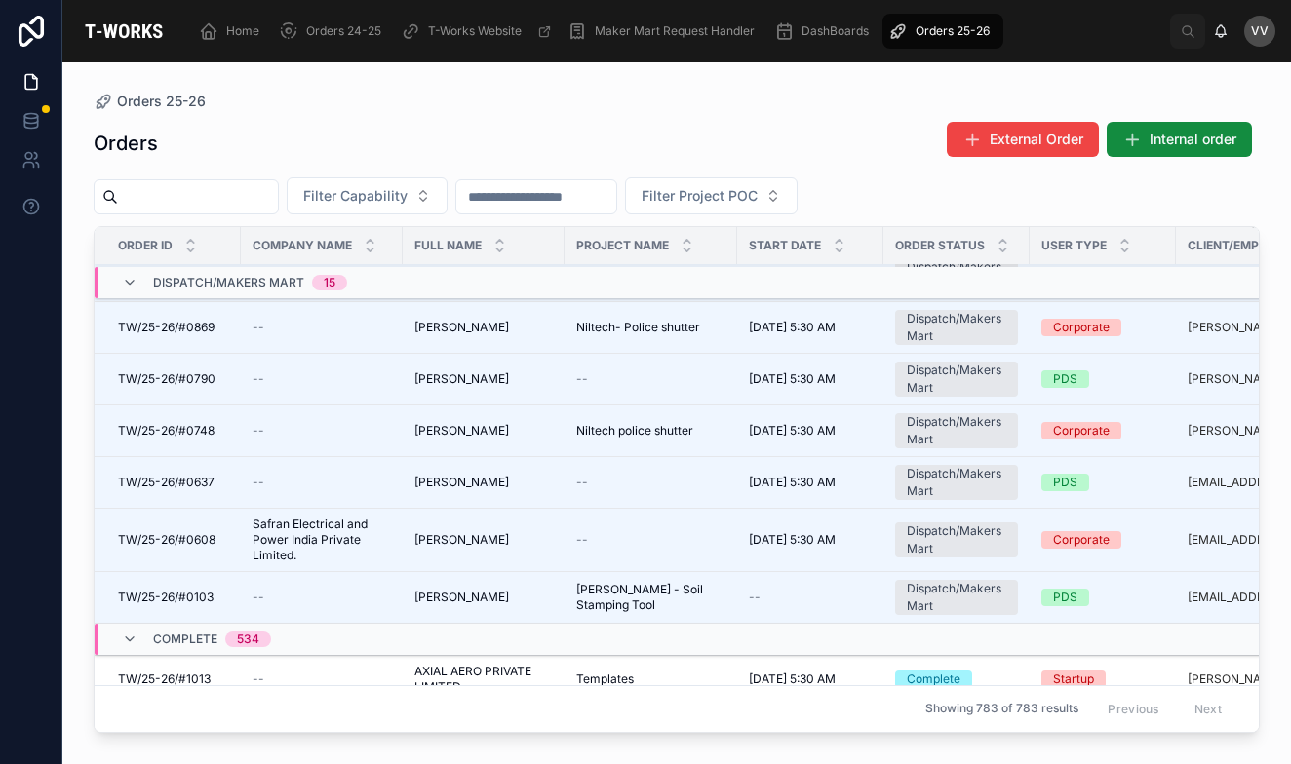
scroll to position [598, 0]
click at [294, 530] on span "Safran Electrical and Power India Private Limited." at bounding box center [321, 540] width 138 height 47
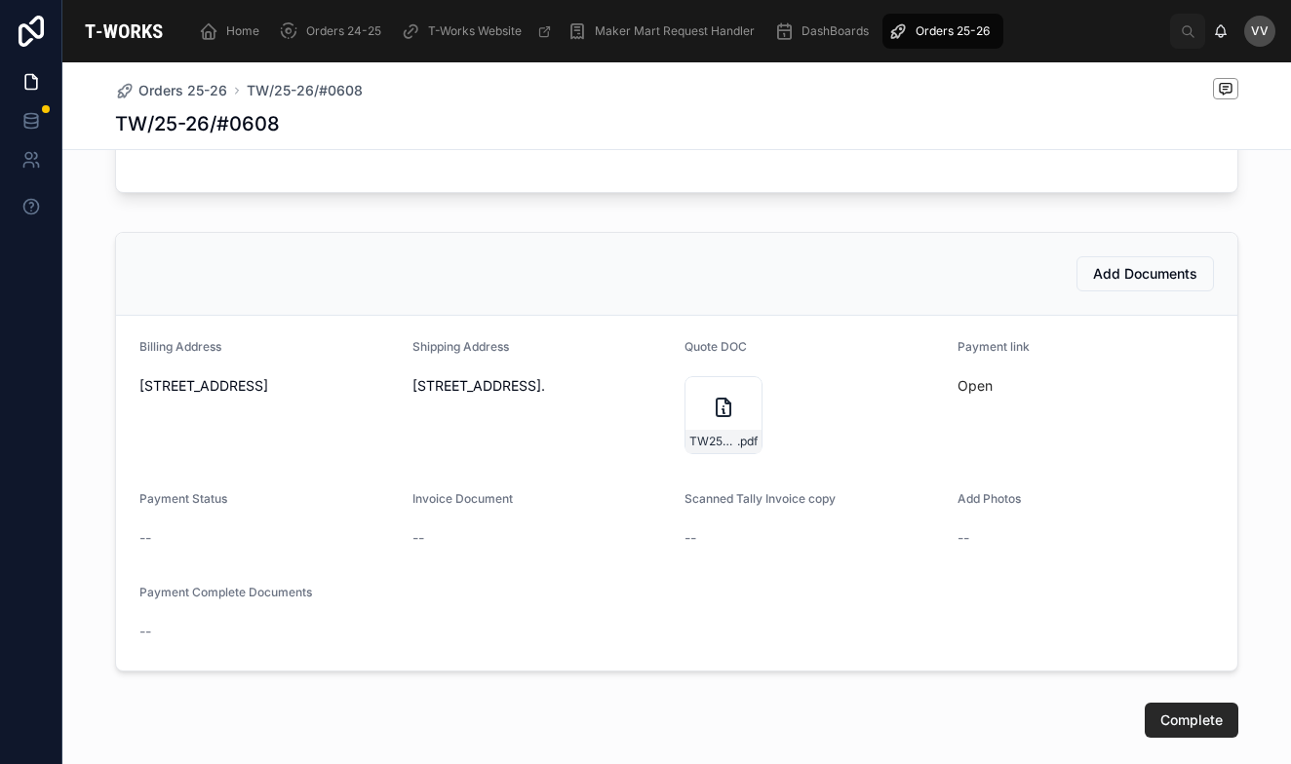
scroll to position [990, 0]
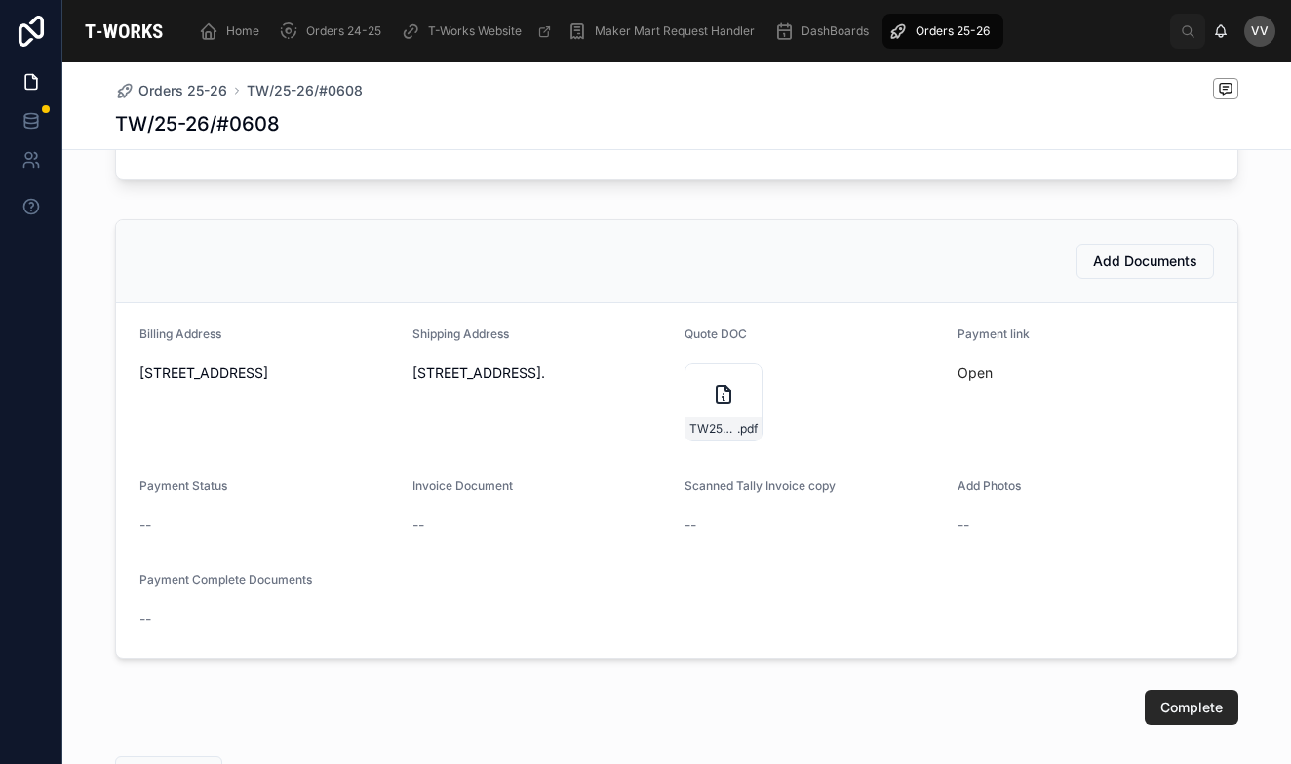
click at [707, 400] on div "TW25-26#0608 .pdf" at bounding box center [723, 403] width 78 height 78
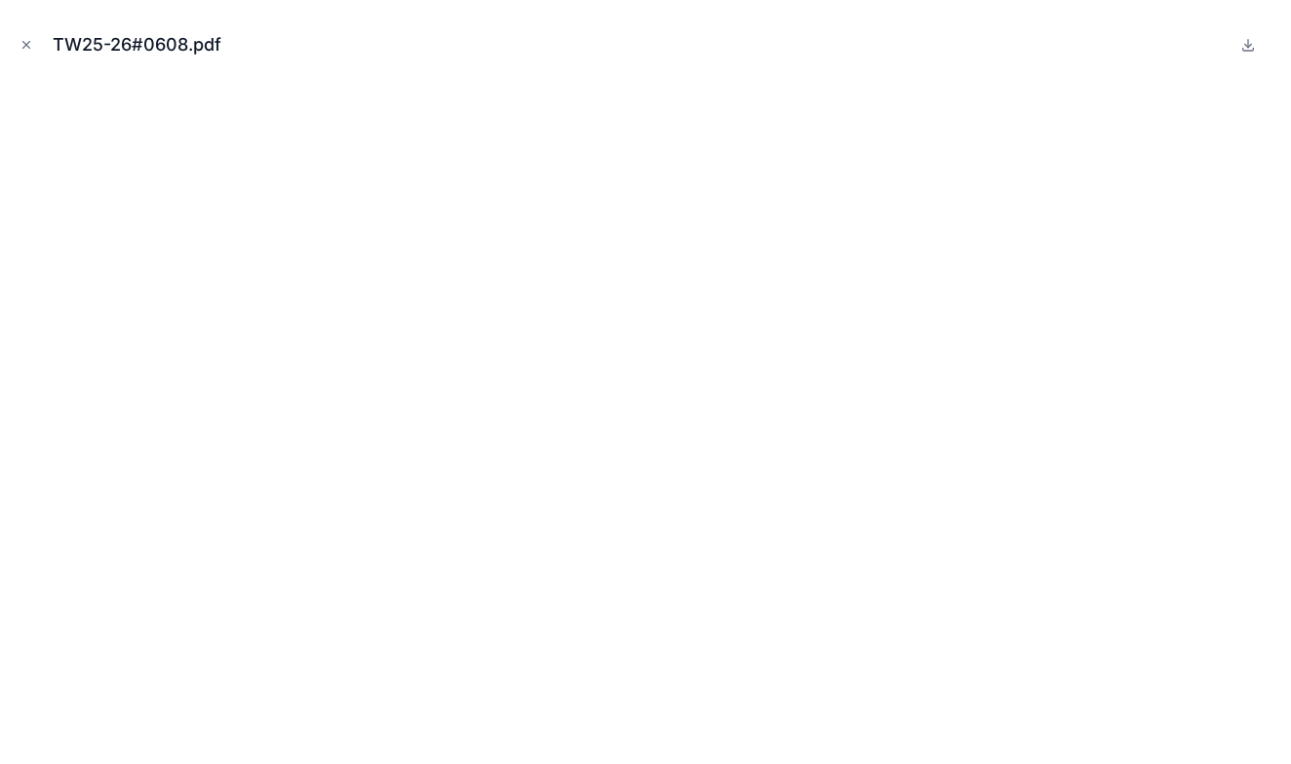
click at [28, 43] on icon "Close modal" at bounding box center [26, 45] width 7 height 7
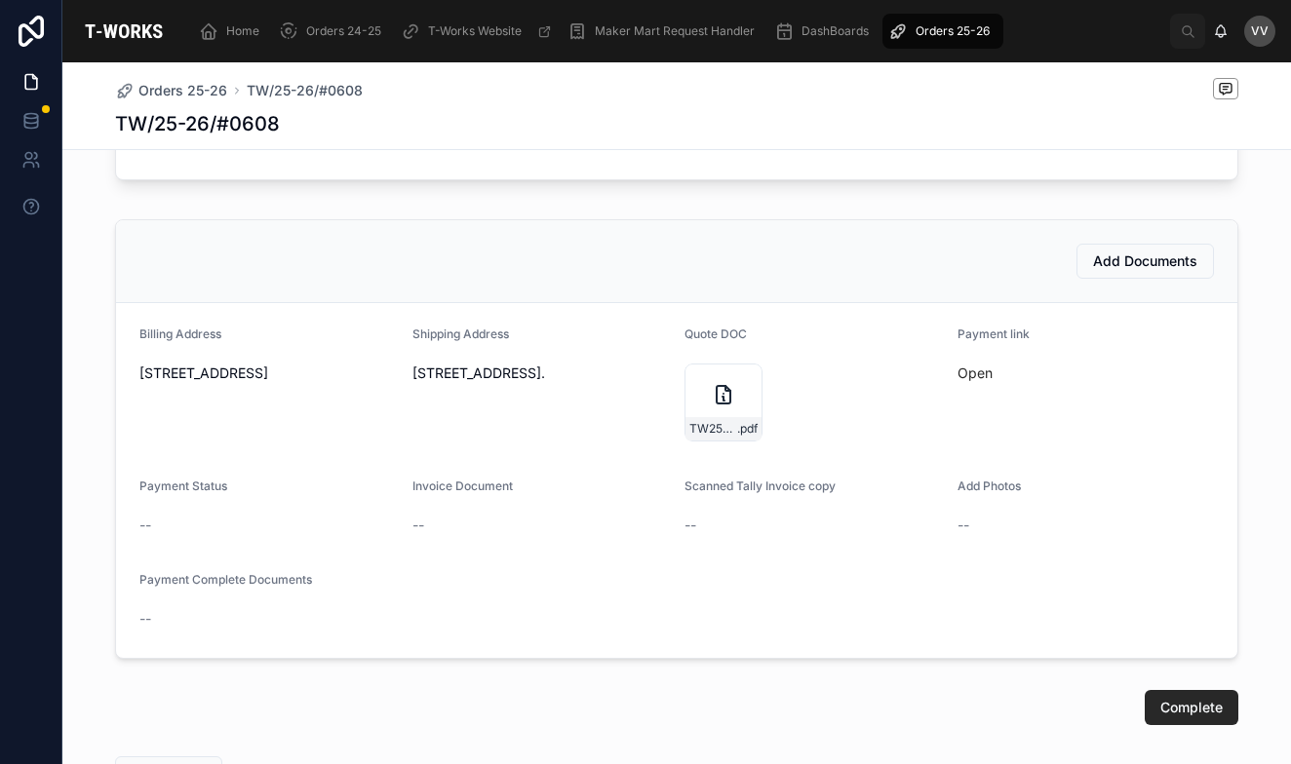
click at [1197, 707] on span "Complete" at bounding box center [1191, 707] width 62 height 19
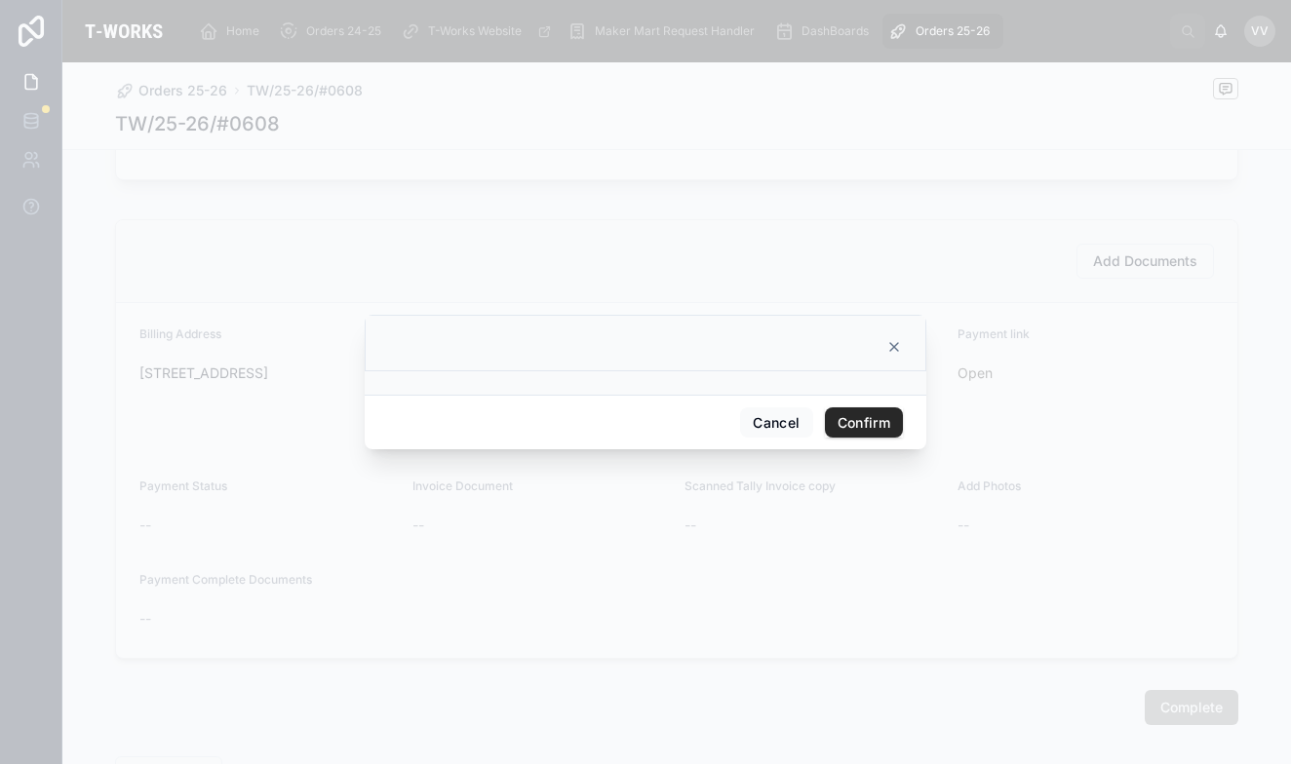
click at [859, 420] on button "Confirm" at bounding box center [864, 422] width 78 height 31
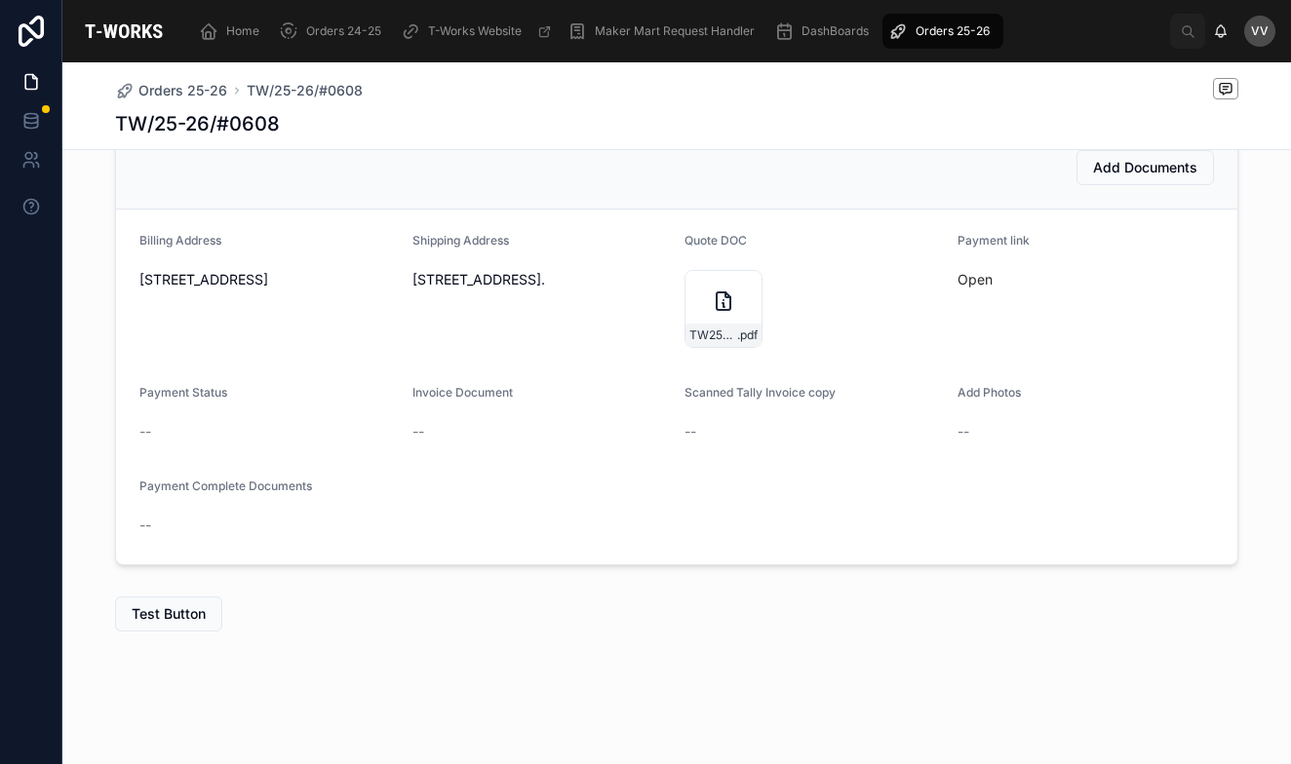
click at [188, 91] on span "Orders 25-26" at bounding box center [182, 90] width 89 height 19
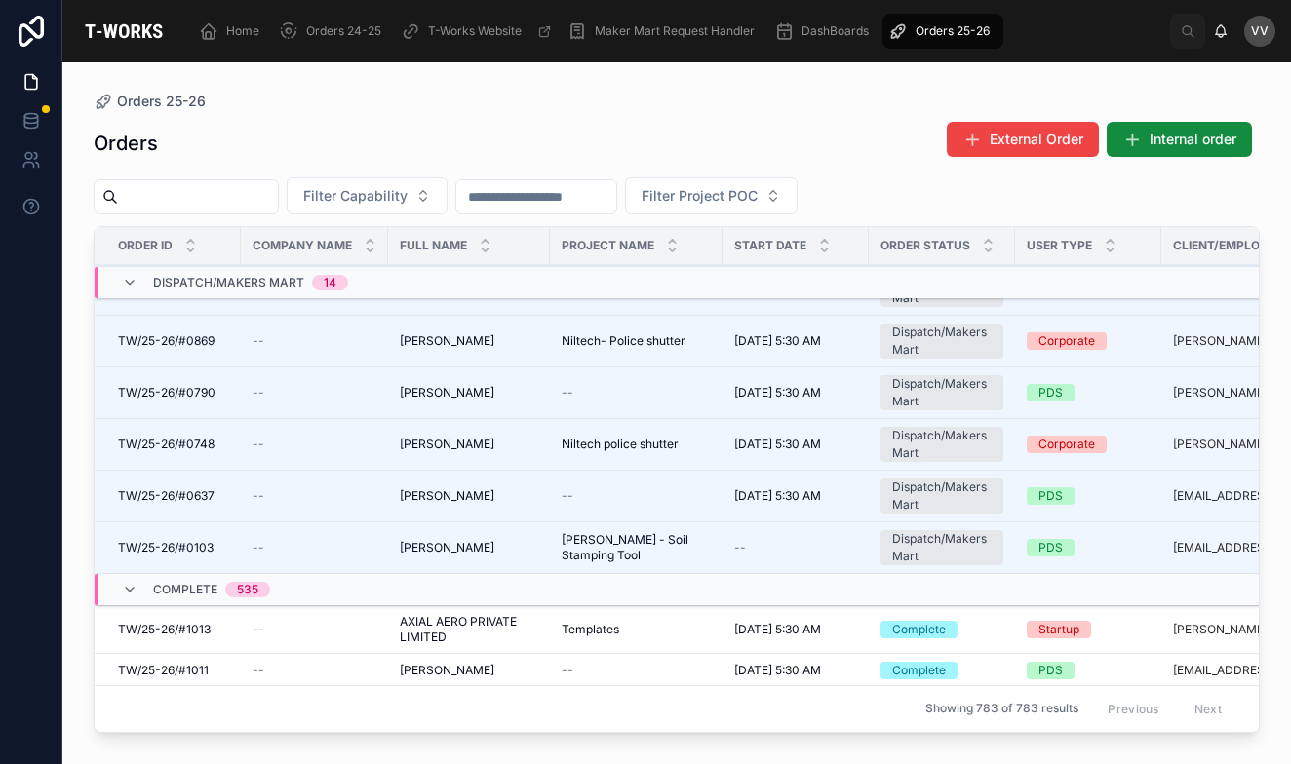
scroll to position [584, 0]
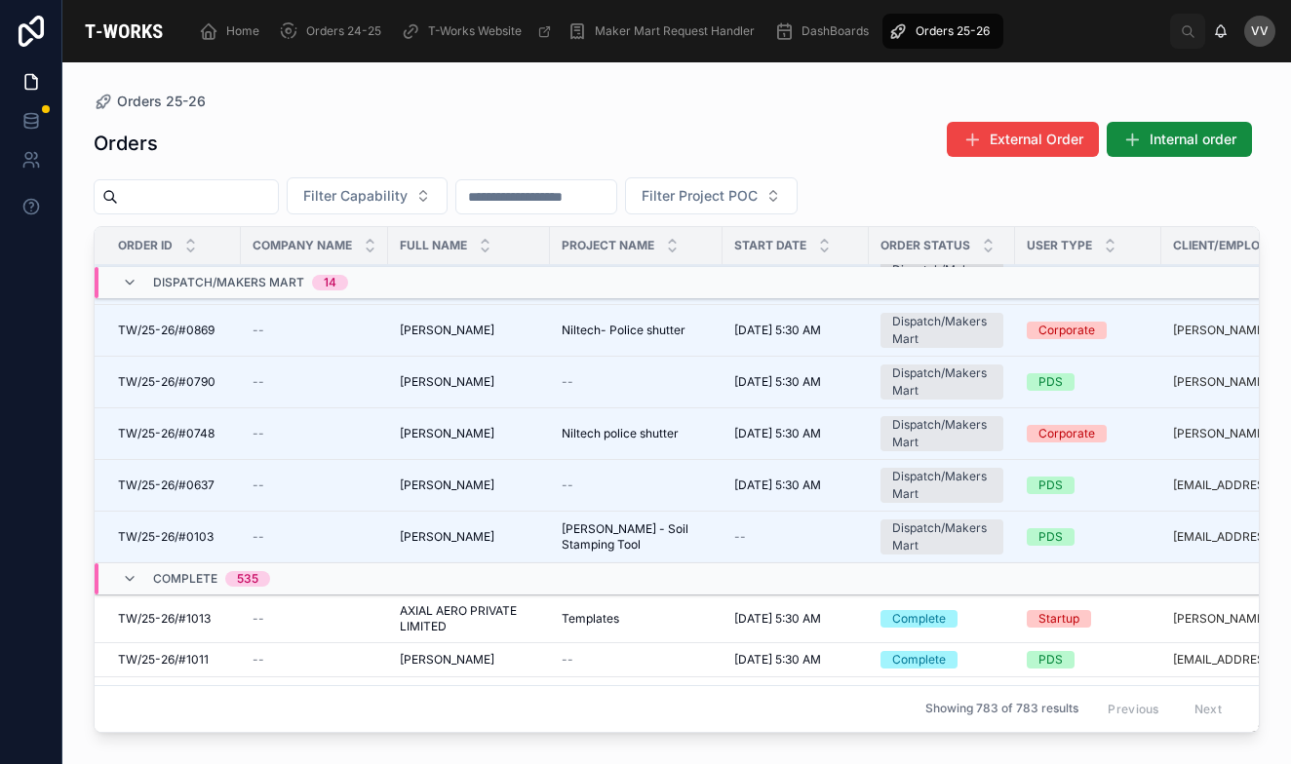
click at [399, 538] on td "komati [PERSON_NAME] komati [PERSON_NAME]" at bounding box center [469, 538] width 162 height 52
click at [220, 539] on div "TW/25-26/#0103 TW/25-26/#0103" at bounding box center [173, 537] width 111 height 16
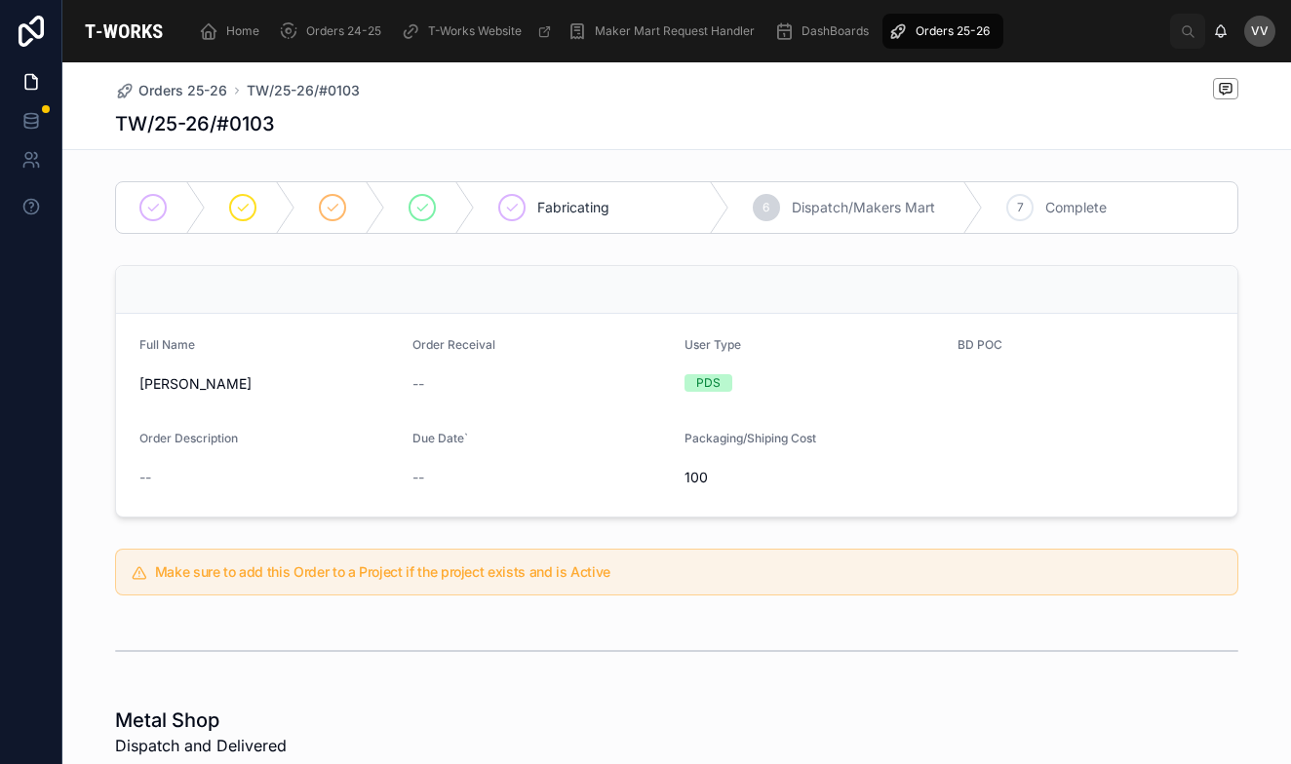
click at [202, 85] on span "Orders 25-26" at bounding box center [182, 90] width 89 height 19
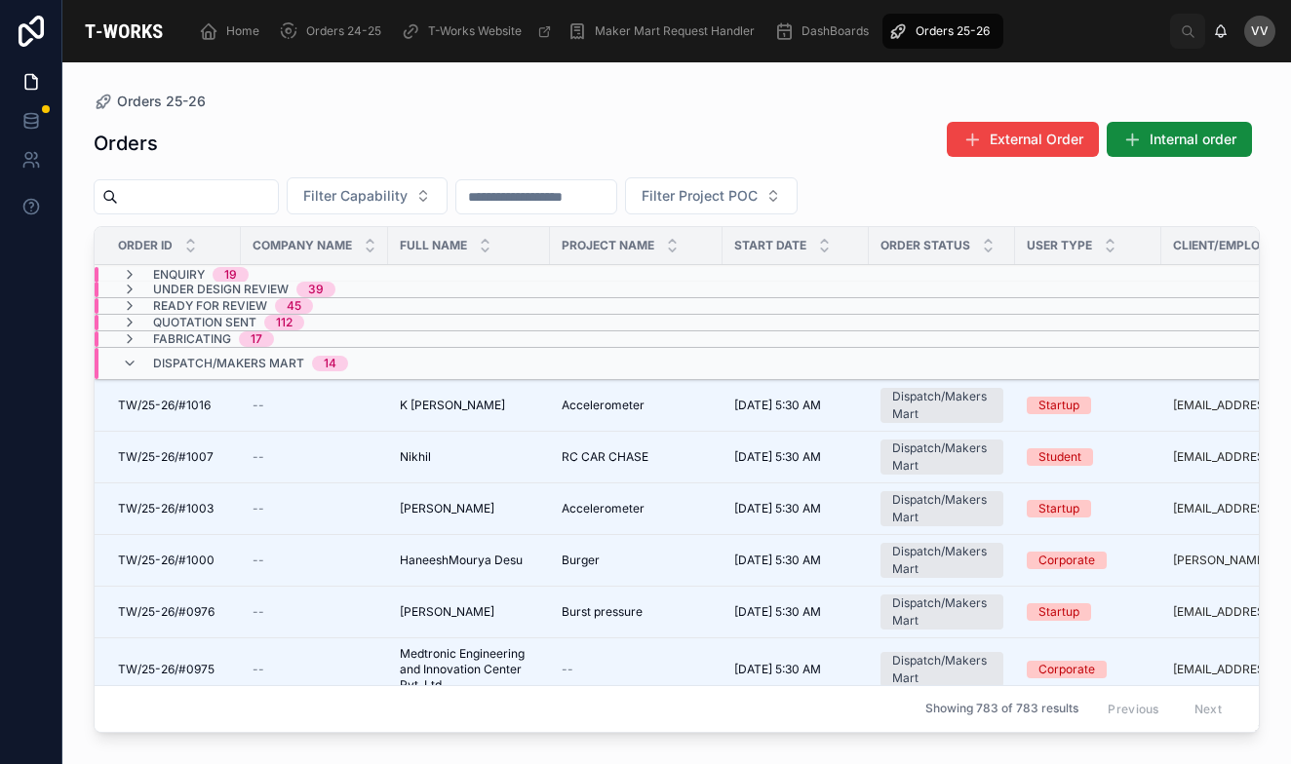
click at [137, 400] on span "TW/25-26/#1016" at bounding box center [164, 406] width 93 height 16
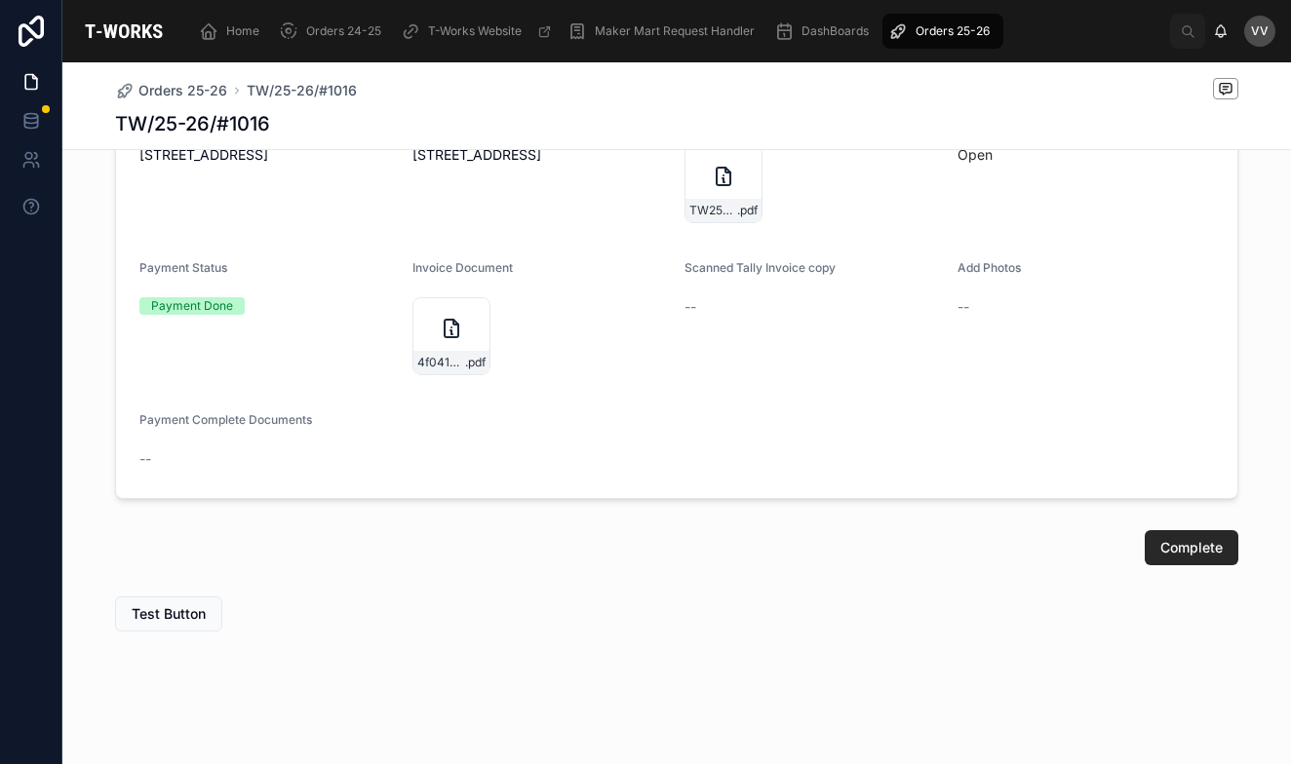
scroll to position [1177, 0]
click at [719, 185] on icon at bounding box center [723, 177] width 14 height 18
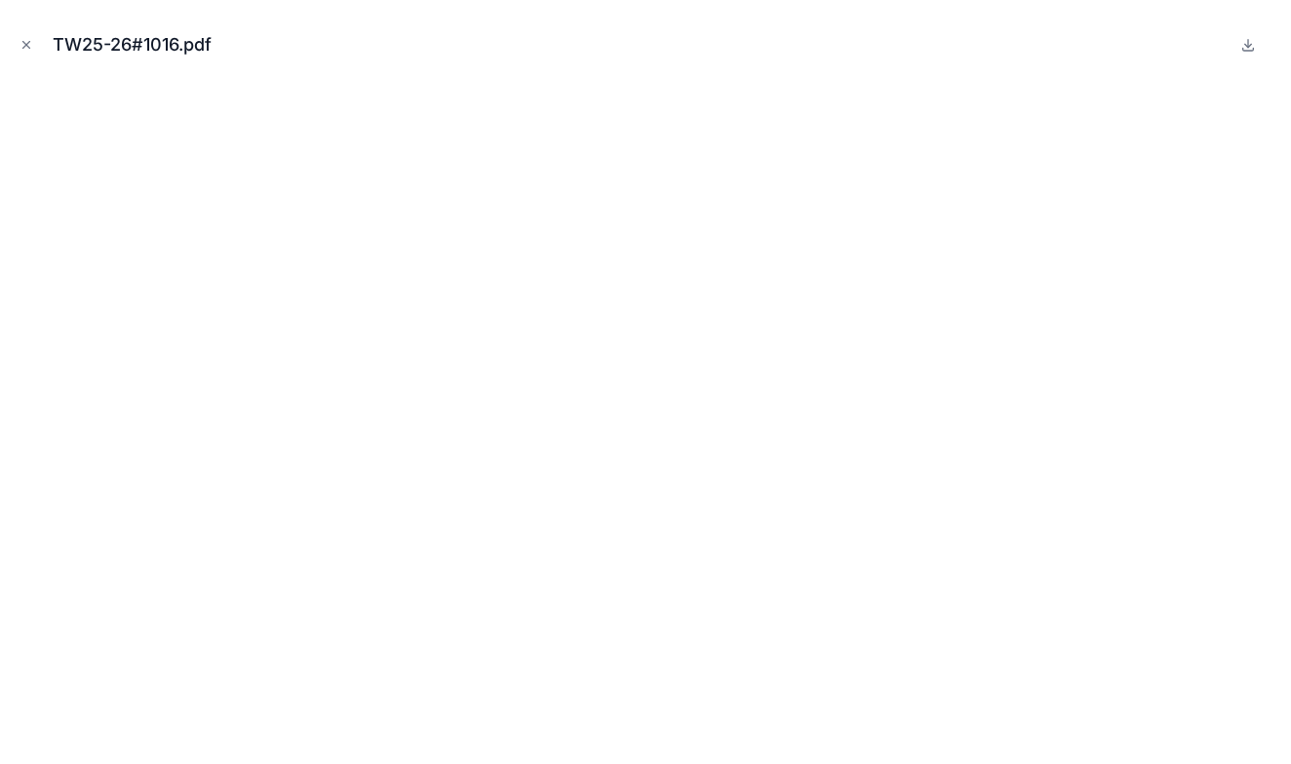
click at [26, 45] on icon "Close modal" at bounding box center [26, 45] width 7 height 7
